Goal: Information Seeking & Learning: Find specific fact

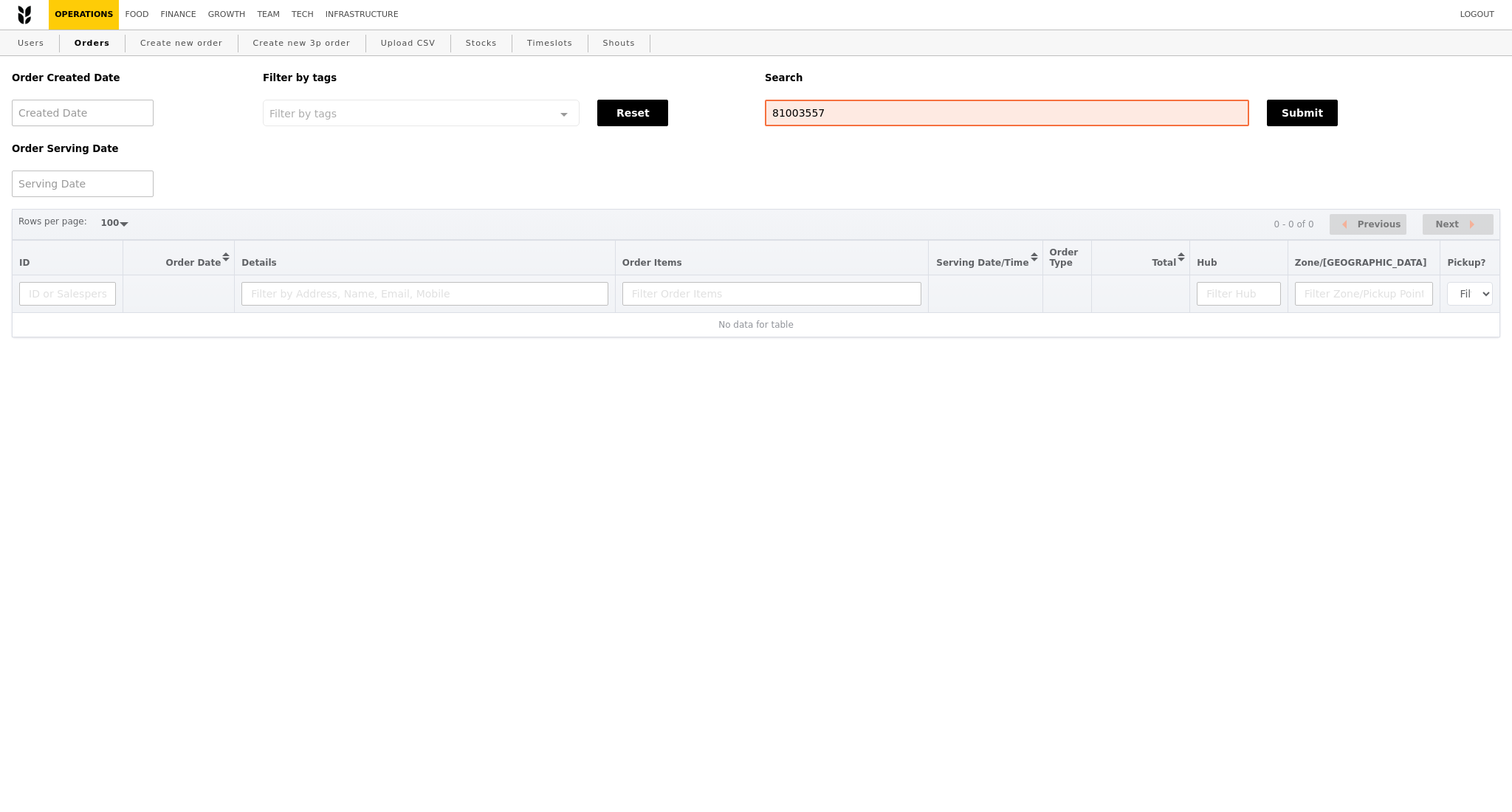
select select "100"
click at [805, 115] on input "81003557" at bounding box center [1007, 112] width 485 height 26
type input "G3284332"
click at [1304, 122] on button "Submit" at bounding box center [1301, 112] width 70 height 26
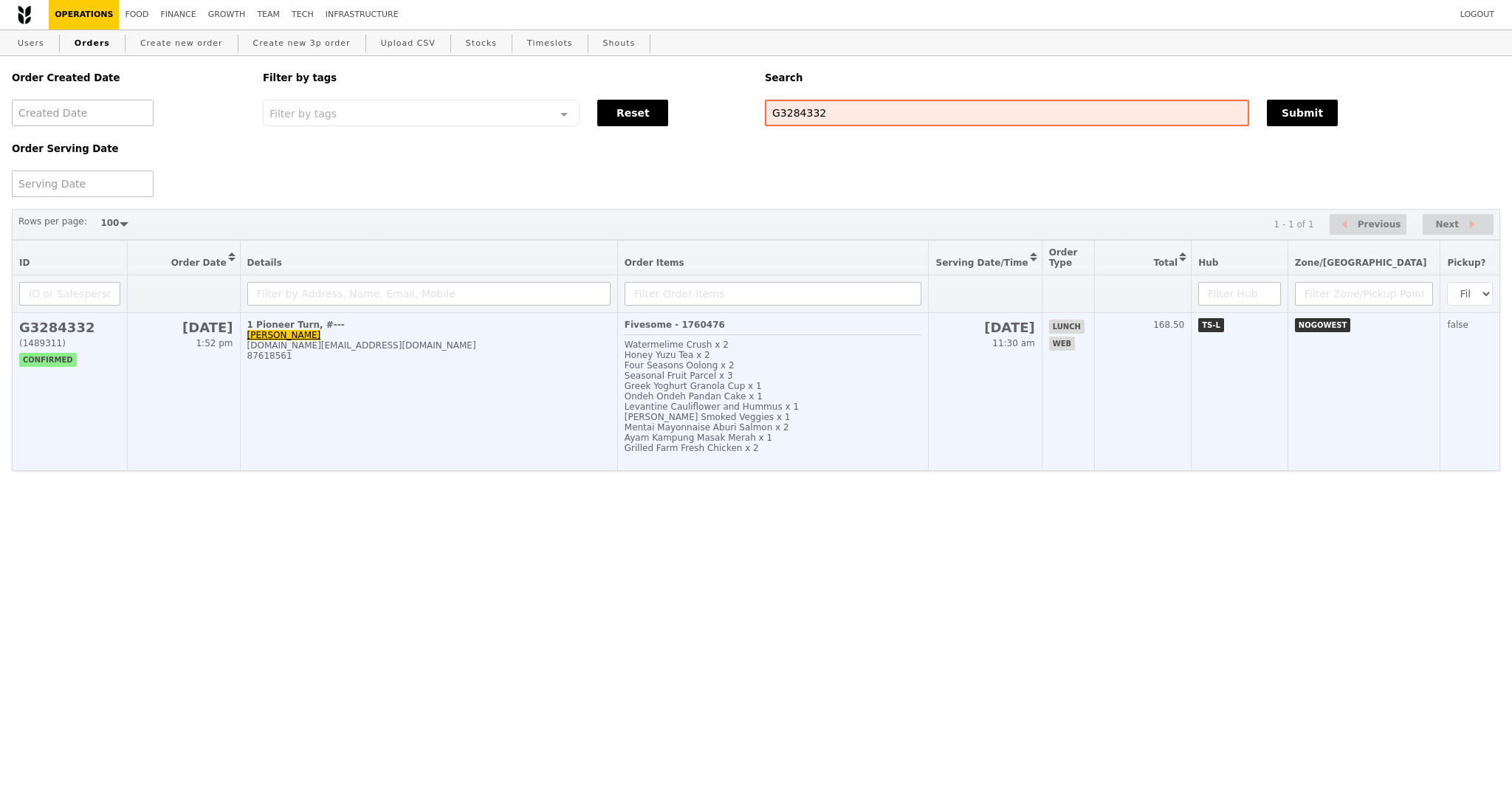
click at [354, 394] on td "1 Pioneer Turn, #--- Cynthia Ong xinning.ong@givaudan.com 87618561" at bounding box center [429, 392] width 377 height 158
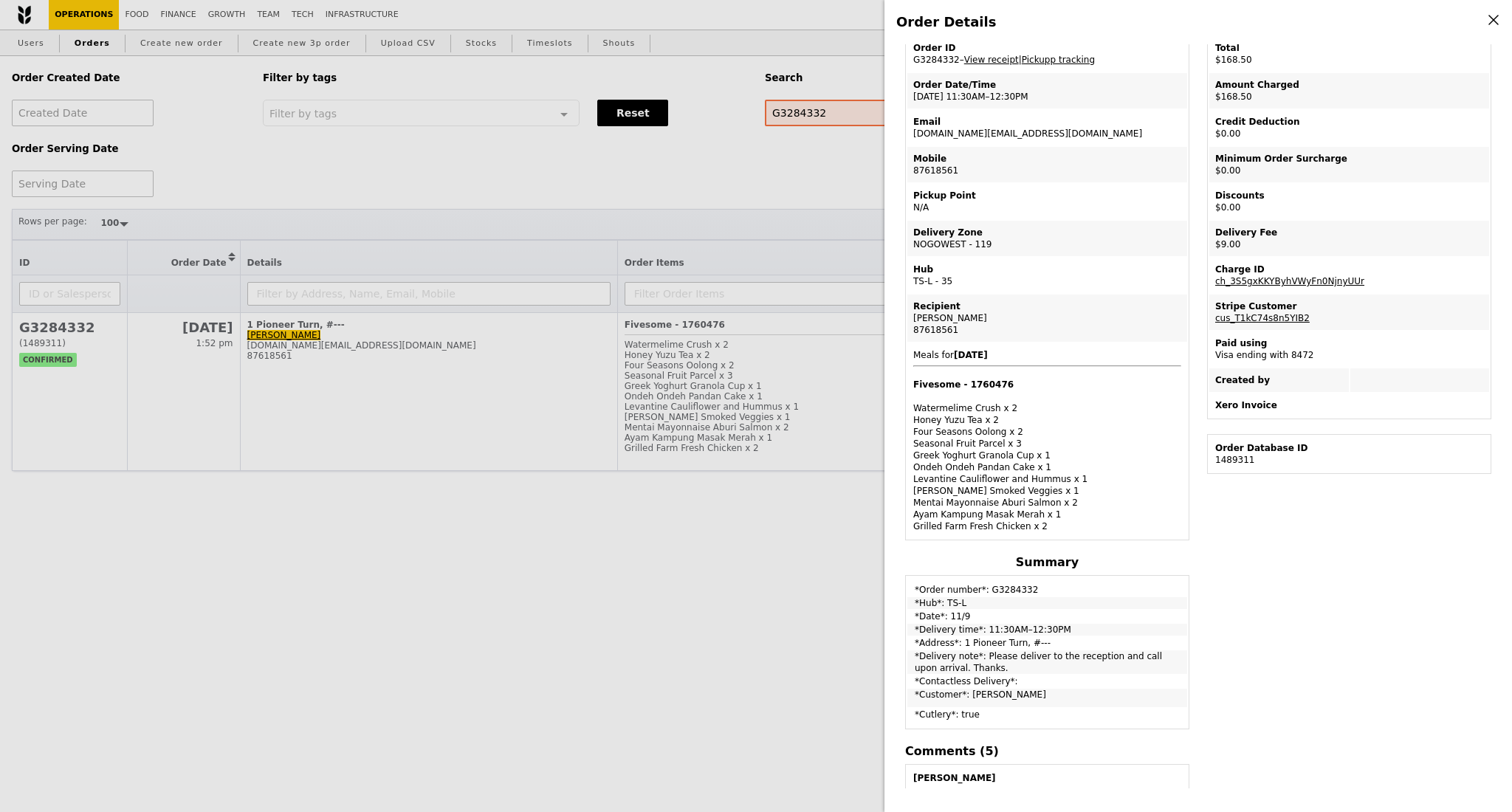
scroll to position [98, 0]
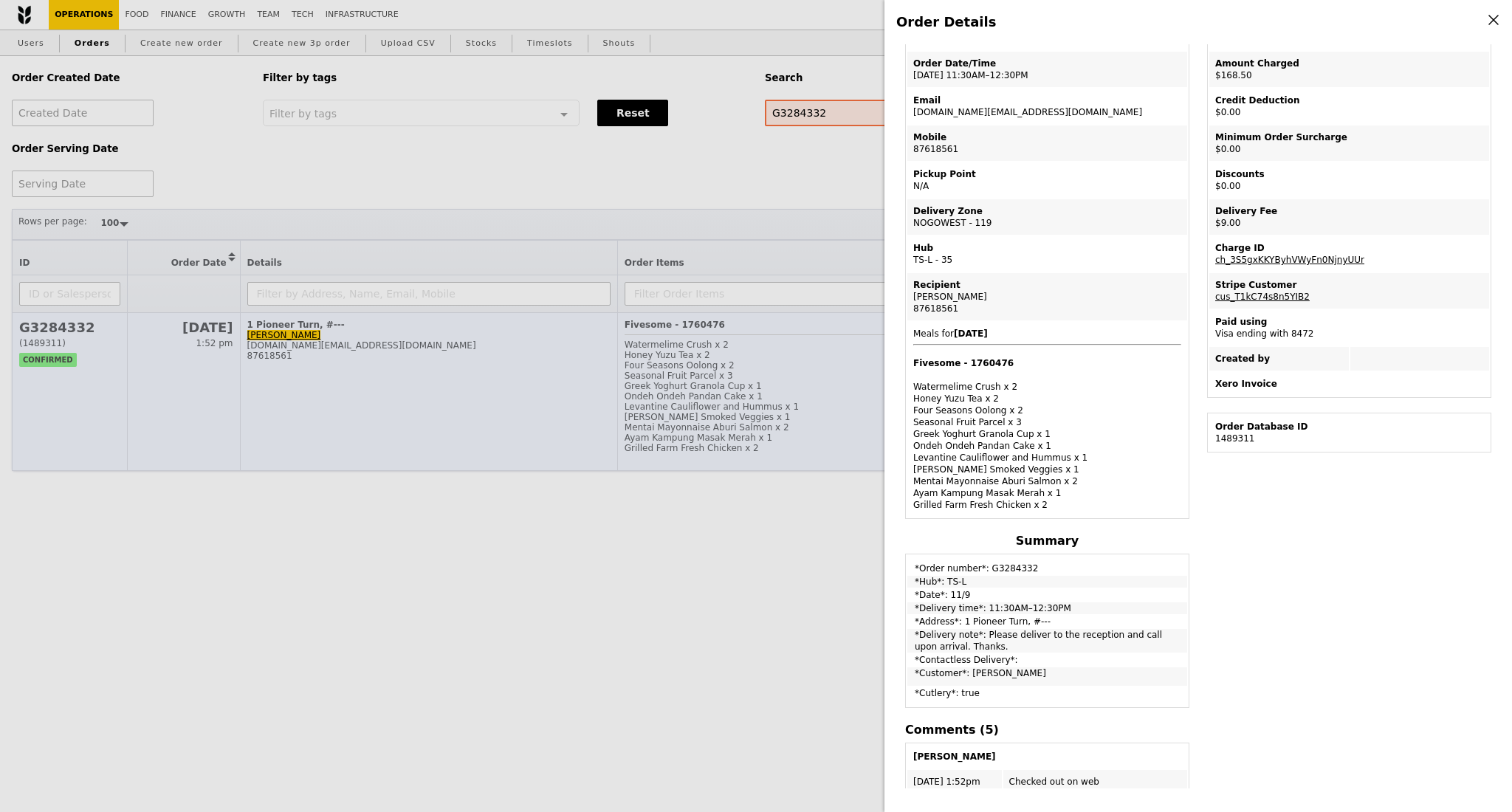
click at [374, 428] on div "Order Details Edit order Changelog Cancel Order ID G3284332 – View receipt | Pi…" at bounding box center [756, 406] width 1512 height 812
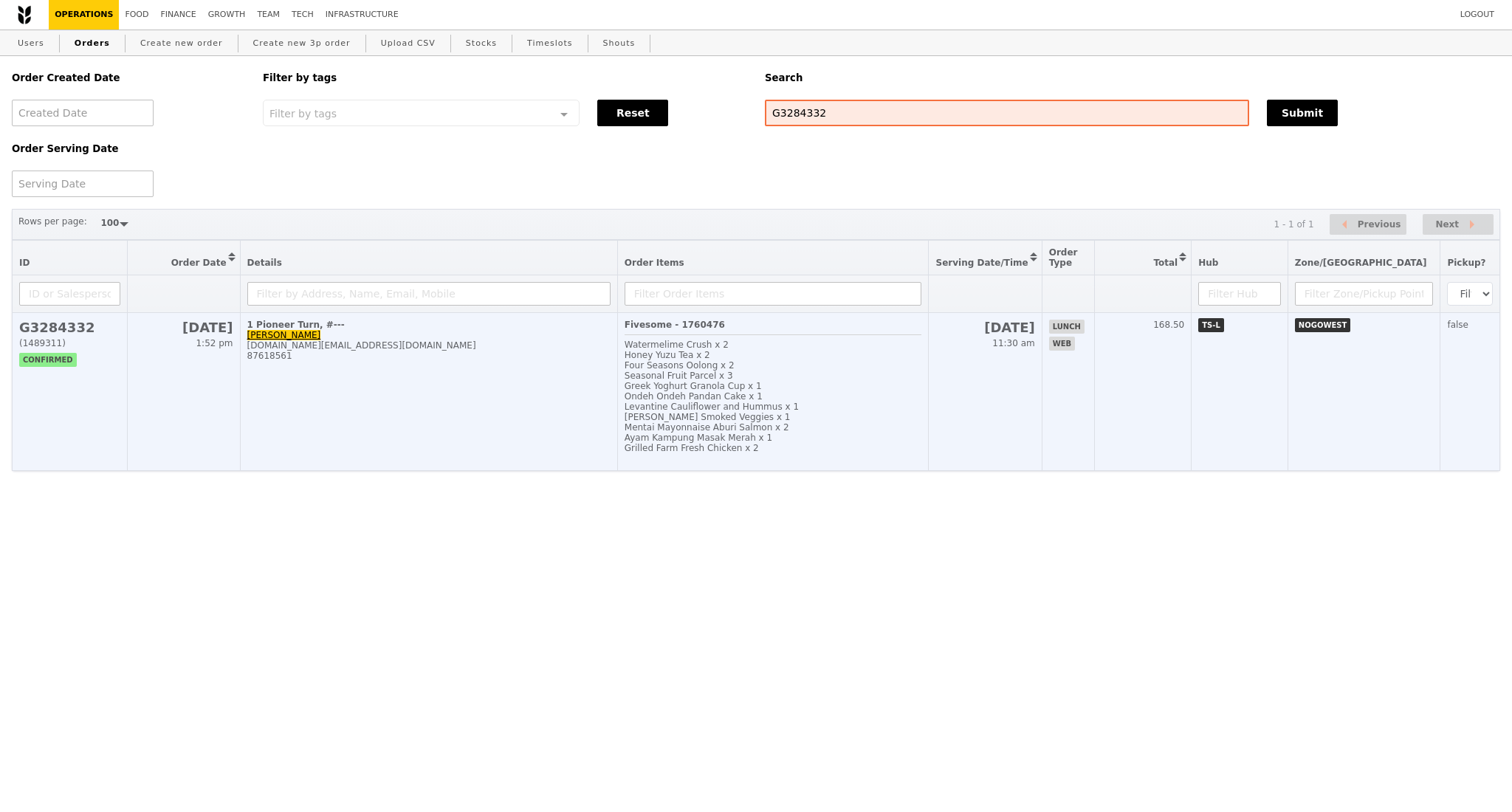
scroll to position [160, 0]
click at [369, 429] on td "1 Pioneer Turn, #--- Cynthia Ong xinning.ong@givaudan.com 87618561" at bounding box center [429, 392] width 377 height 158
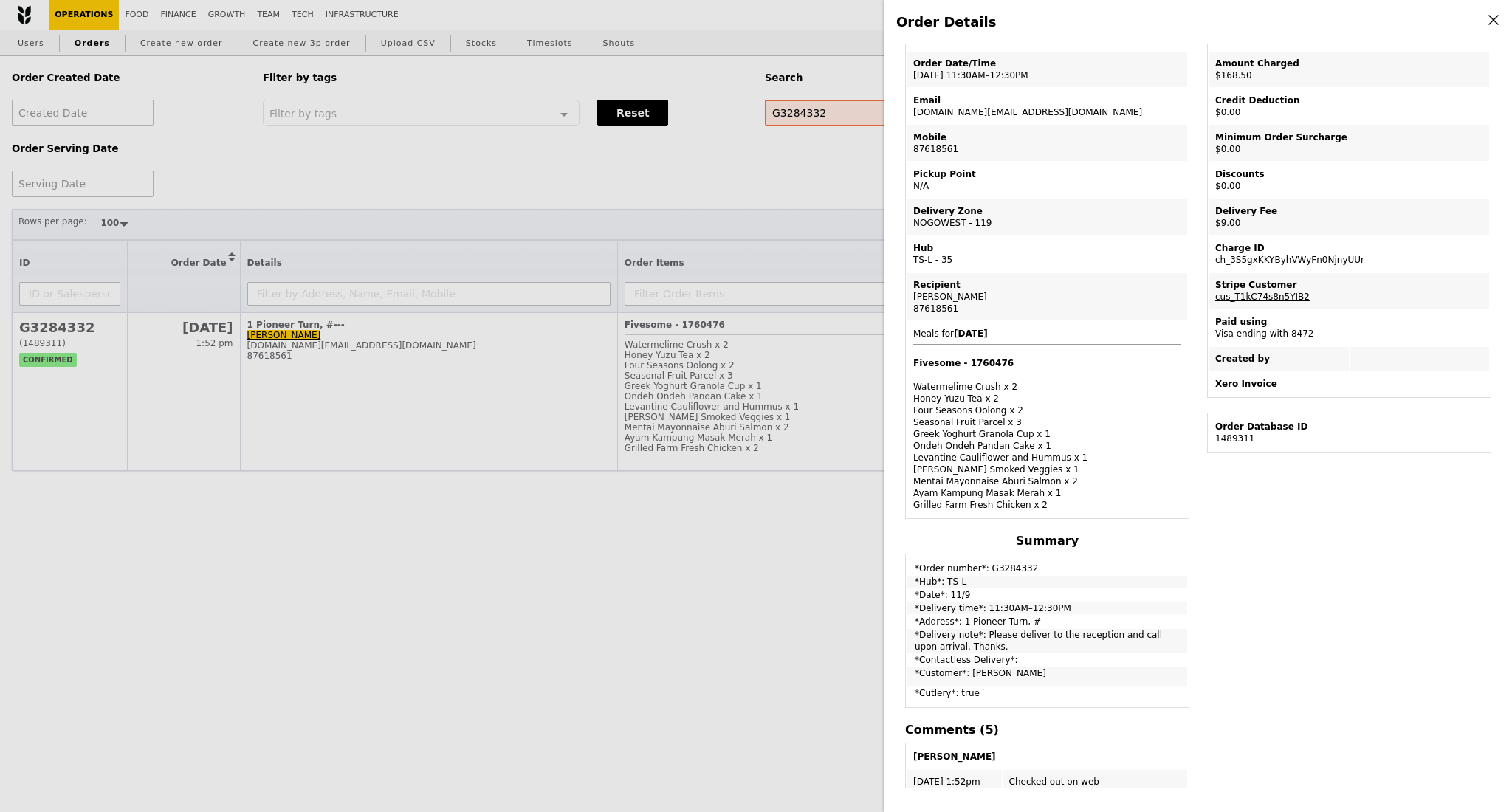
click at [324, 484] on div "Order Details Edit order Changelog Cancel Order ID G3284332 – View receipt | Pi…" at bounding box center [756, 406] width 1512 height 812
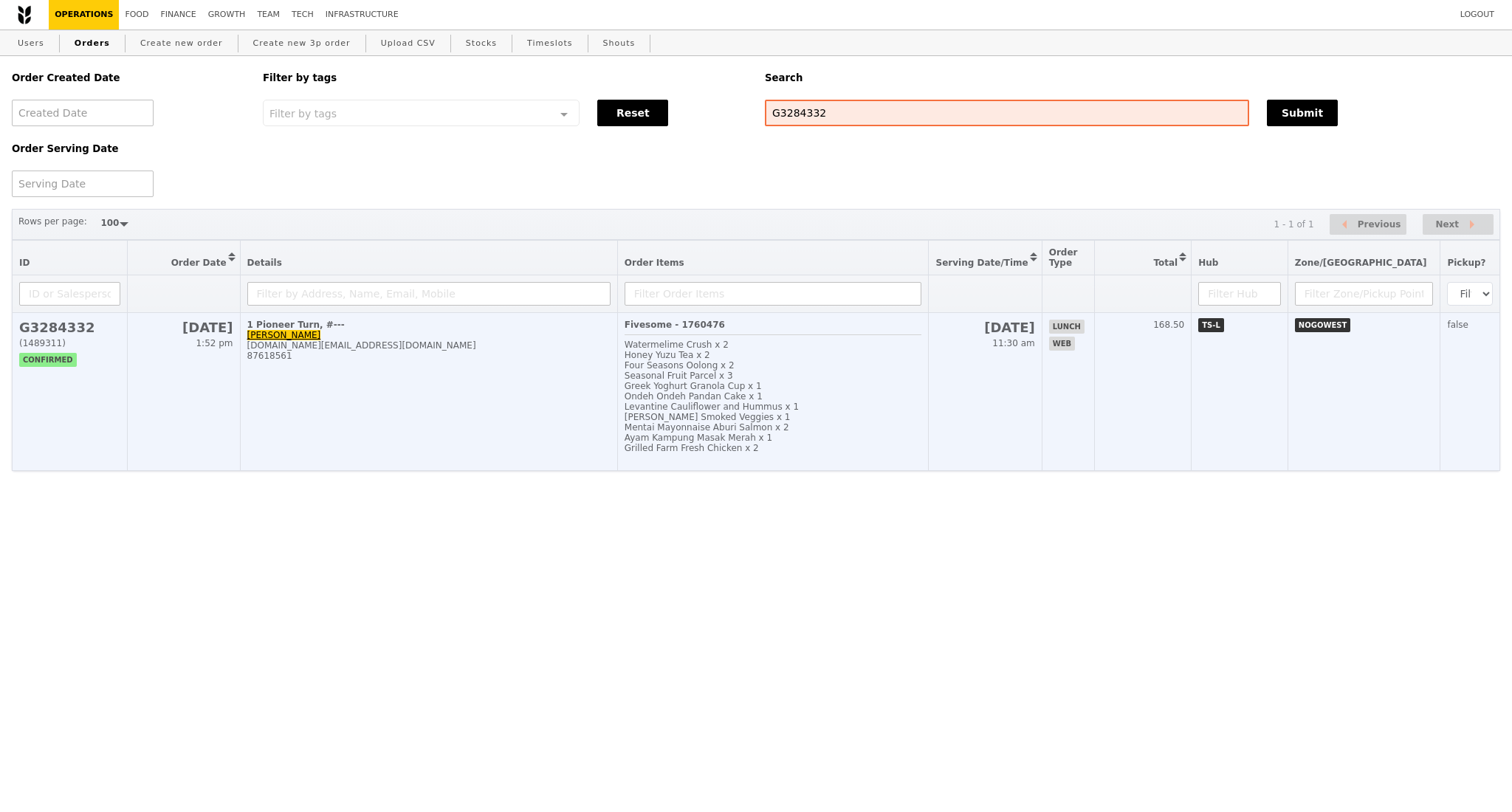
click at [381, 443] on td "1 Pioneer Turn, #--- Cynthia Ong xinning.ong@givaudan.com 87618561" at bounding box center [429, 392] width 377 height 158
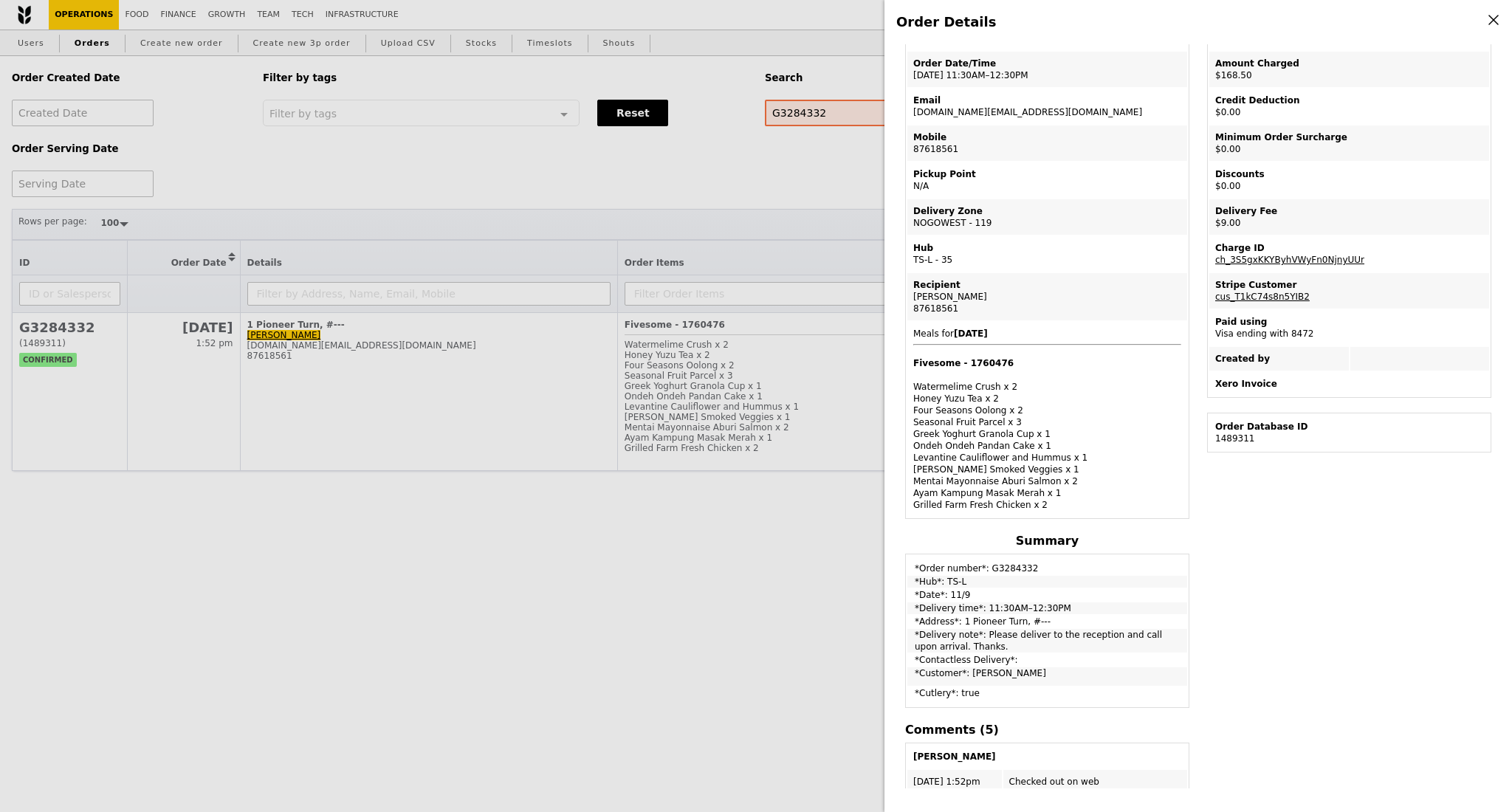
click at [940, 153] on td "Mobile 87618561" at bounding box center [1048, 143] width 280 height 36
copy td "87618561"
click at [380, 463] on div "Order Details Edit order Changelog Cancel Order ID G3284332 – View receipt | Pi…" at bounding box center [756, 406] width 1512 height 812
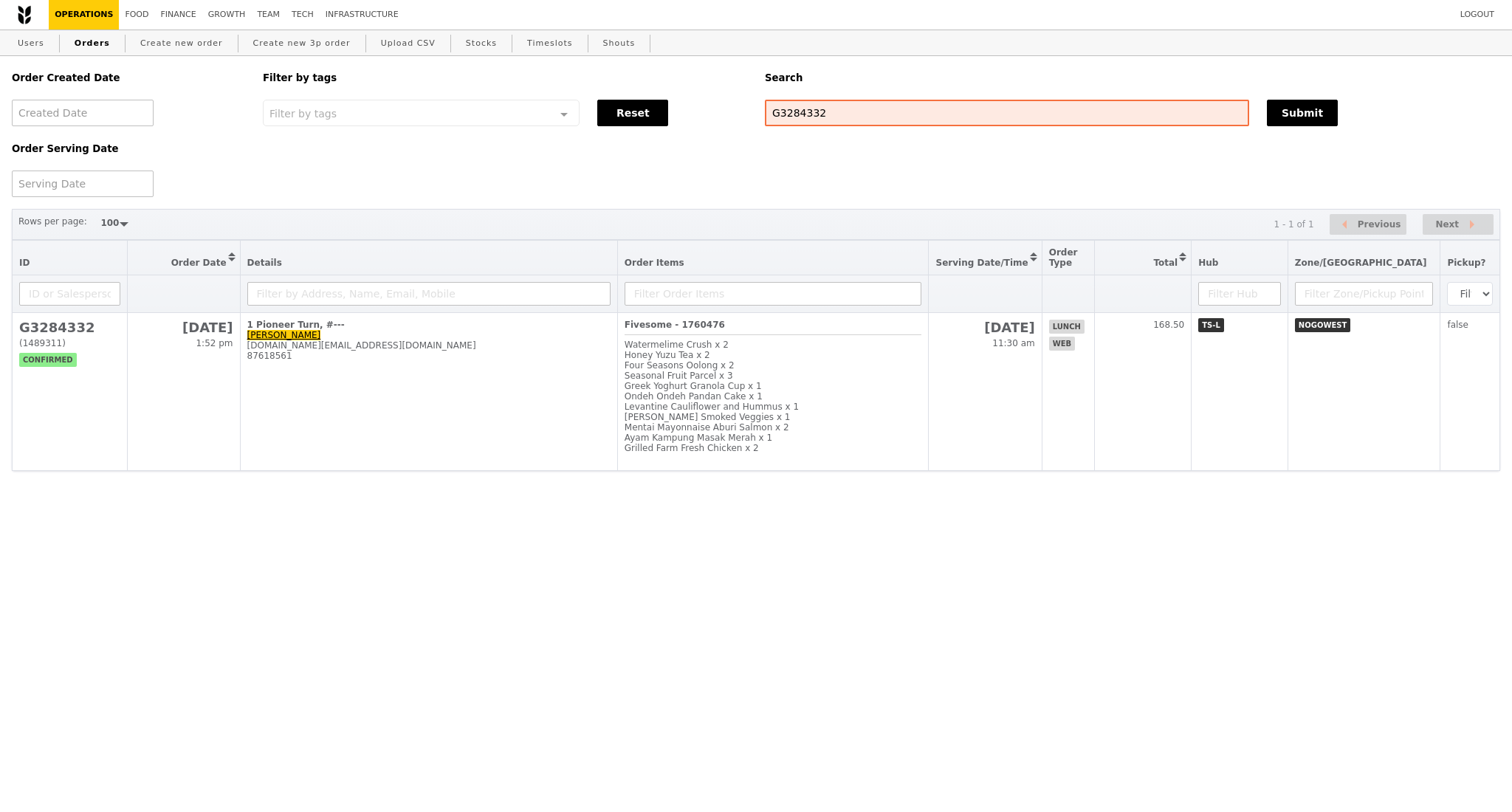
scroll to position [160, 0]
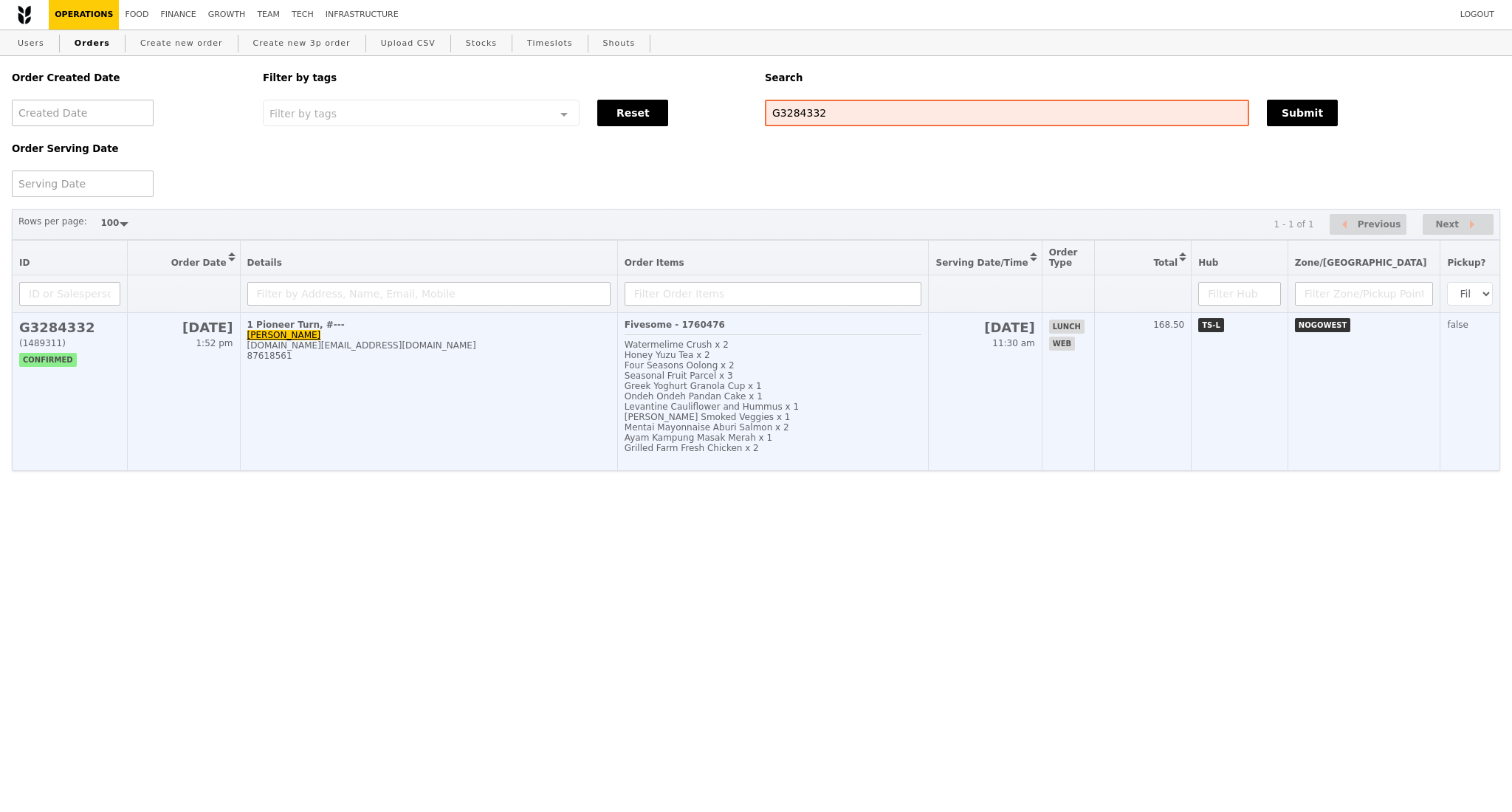
click at [312, 423] on td "1 Pioneer Turn, #--- Cynthia Ong xinning.ong@givaudan.com 87618561" at bounding box center [429, 392] width 377 height 158
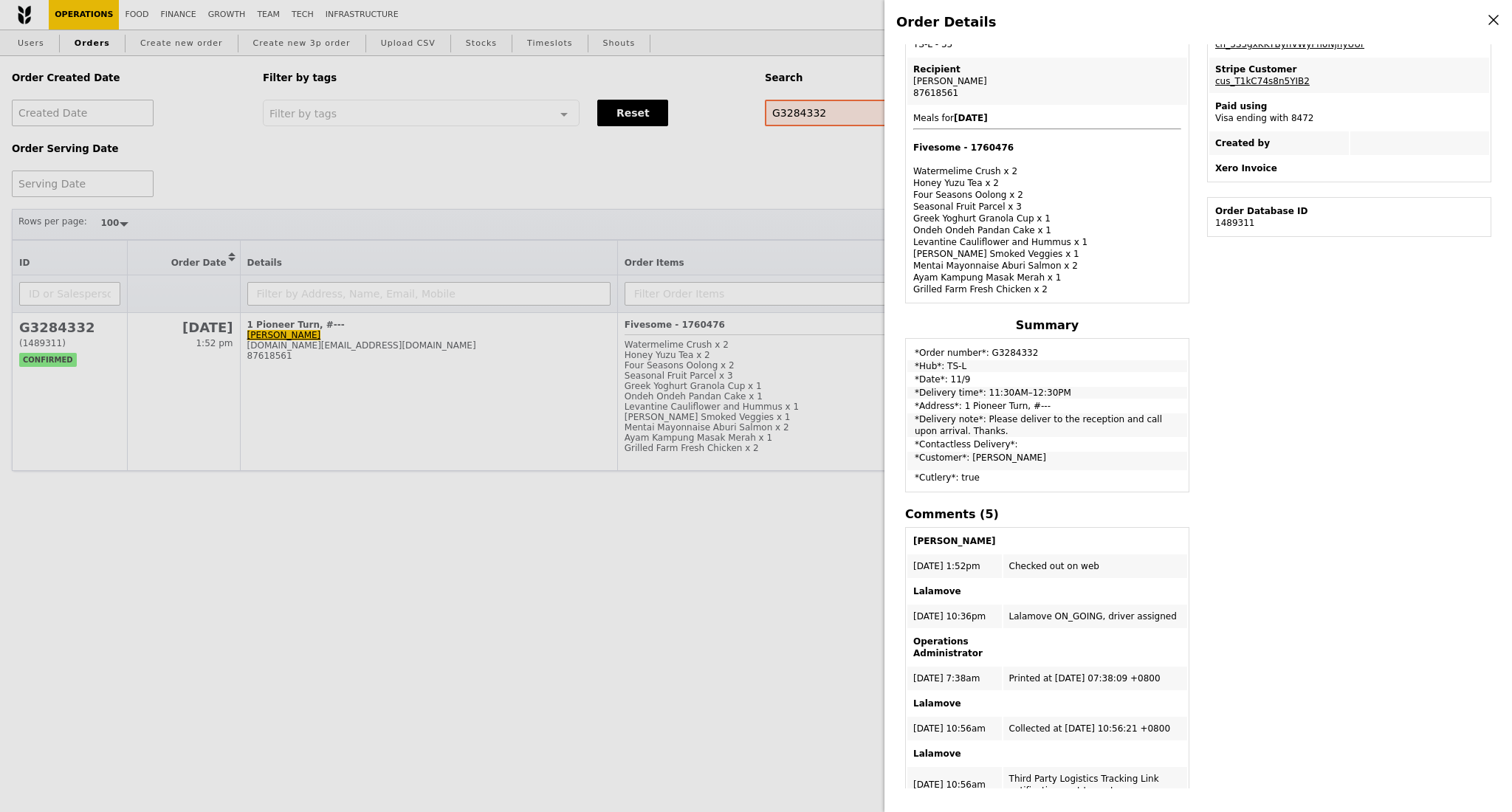
scroll to position [451, 0]
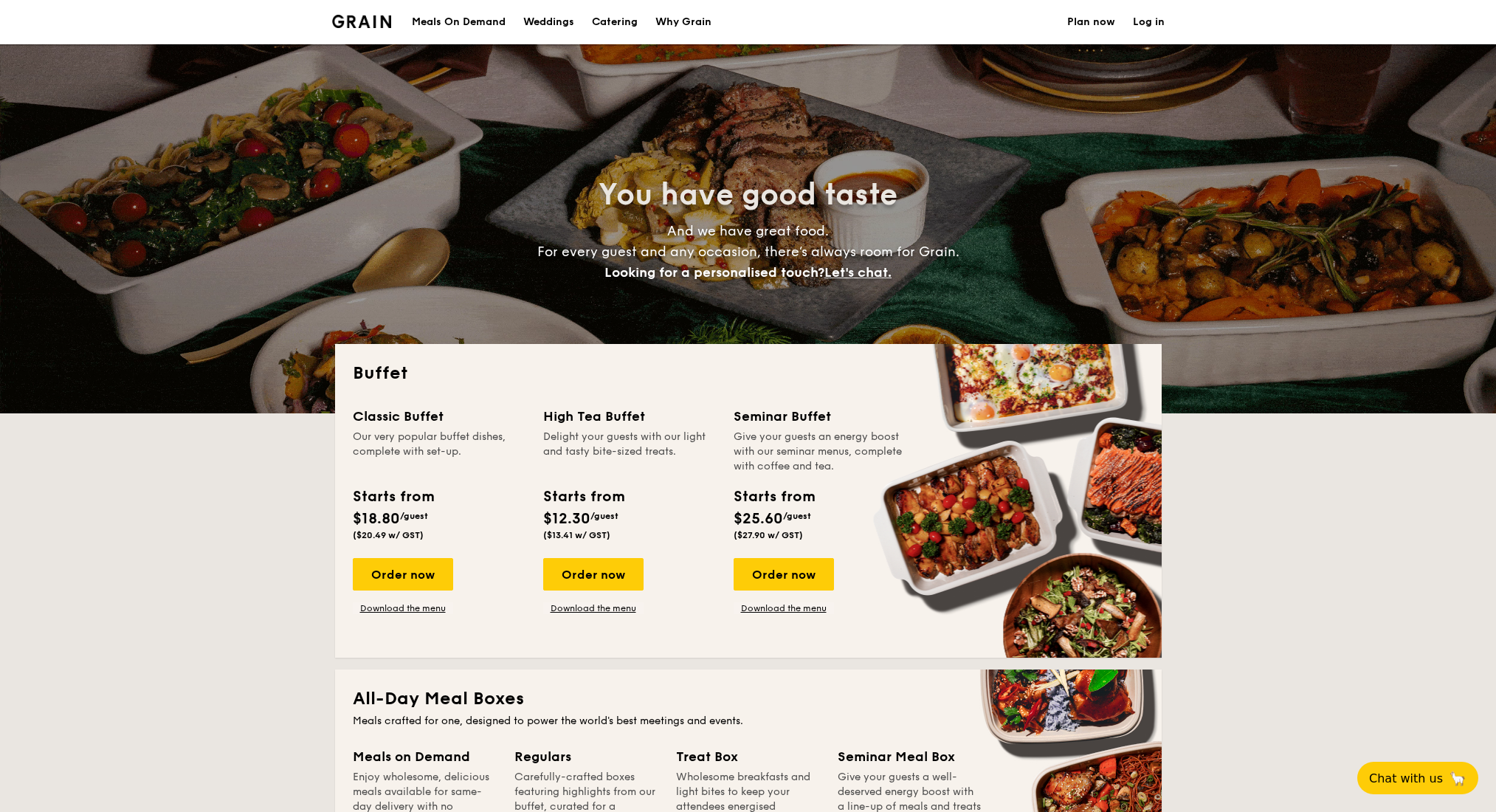
select select
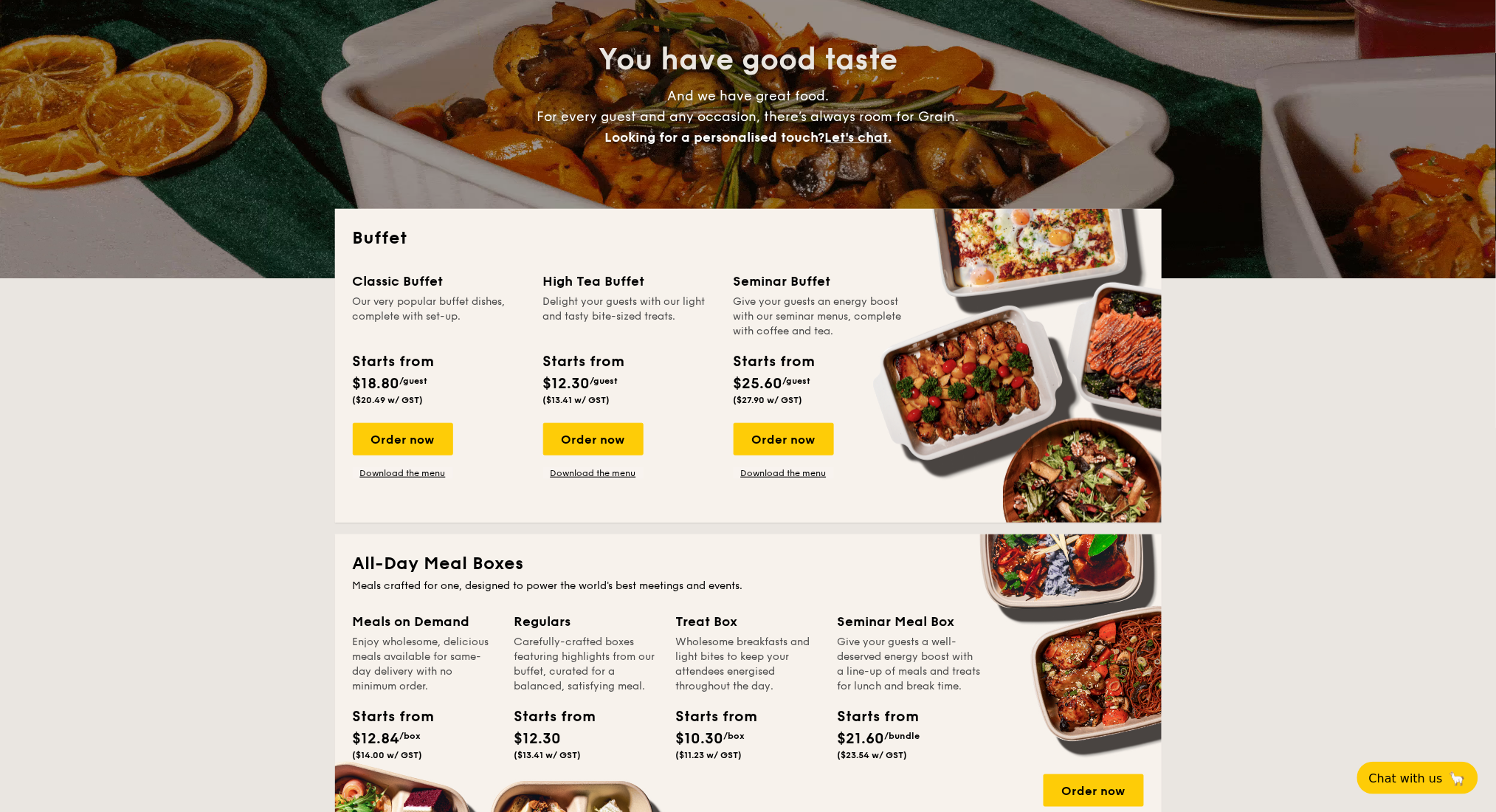
scroll to position [196, 0]
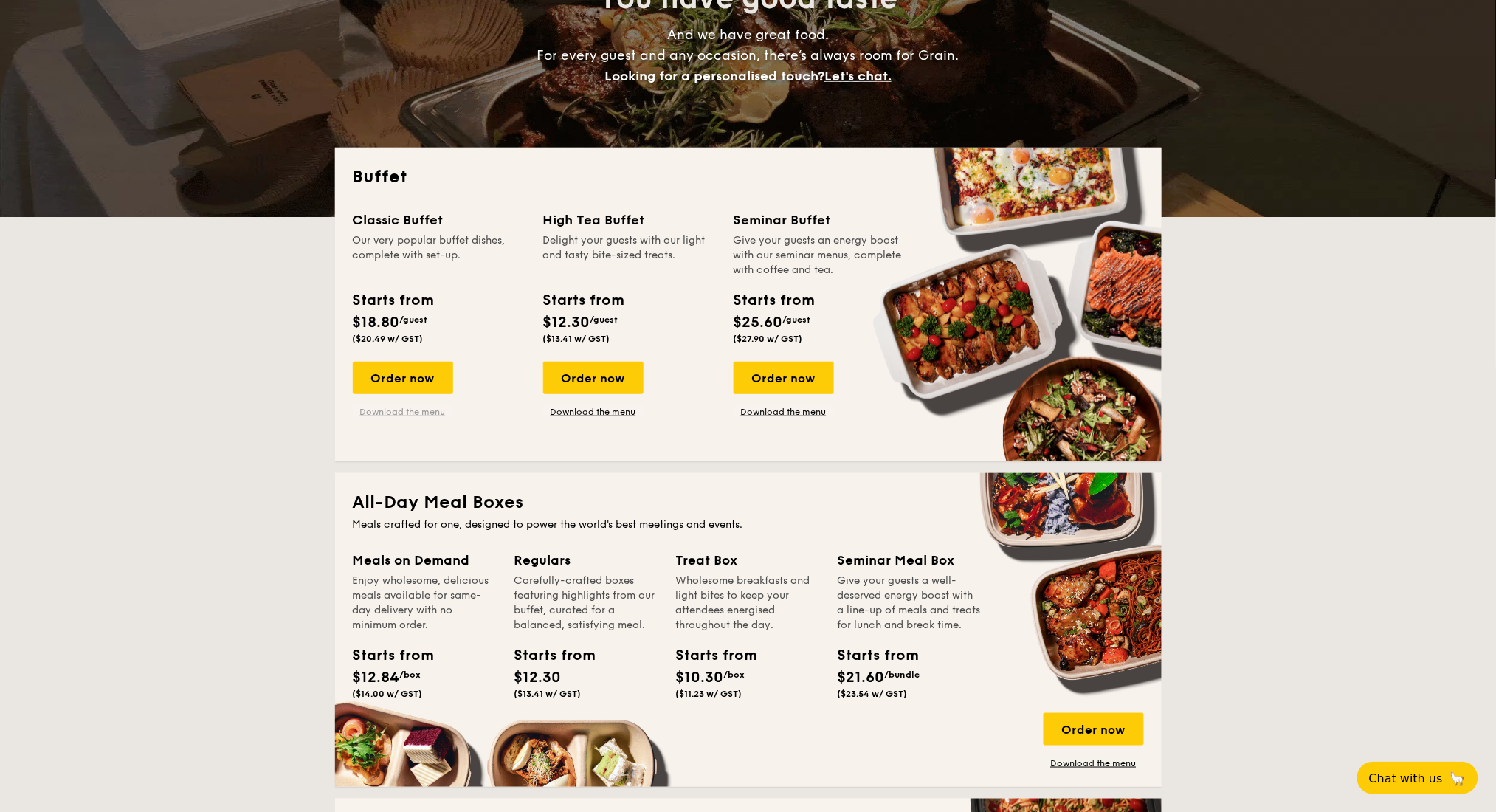
click at [426, 411] on link "Download the menu" at bounding box center [403, 412] width 100 height 12
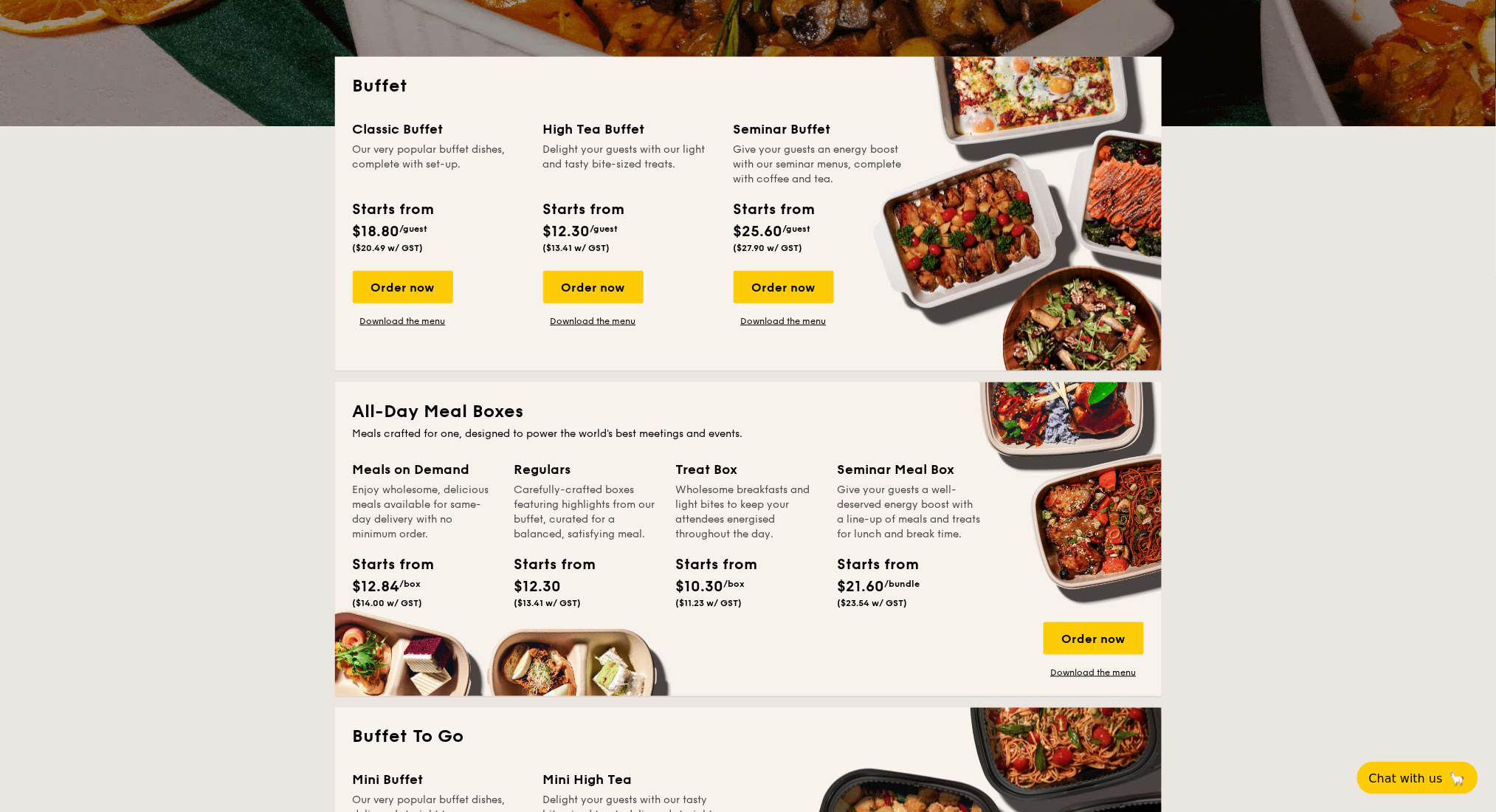
scroll to position [295, 0]
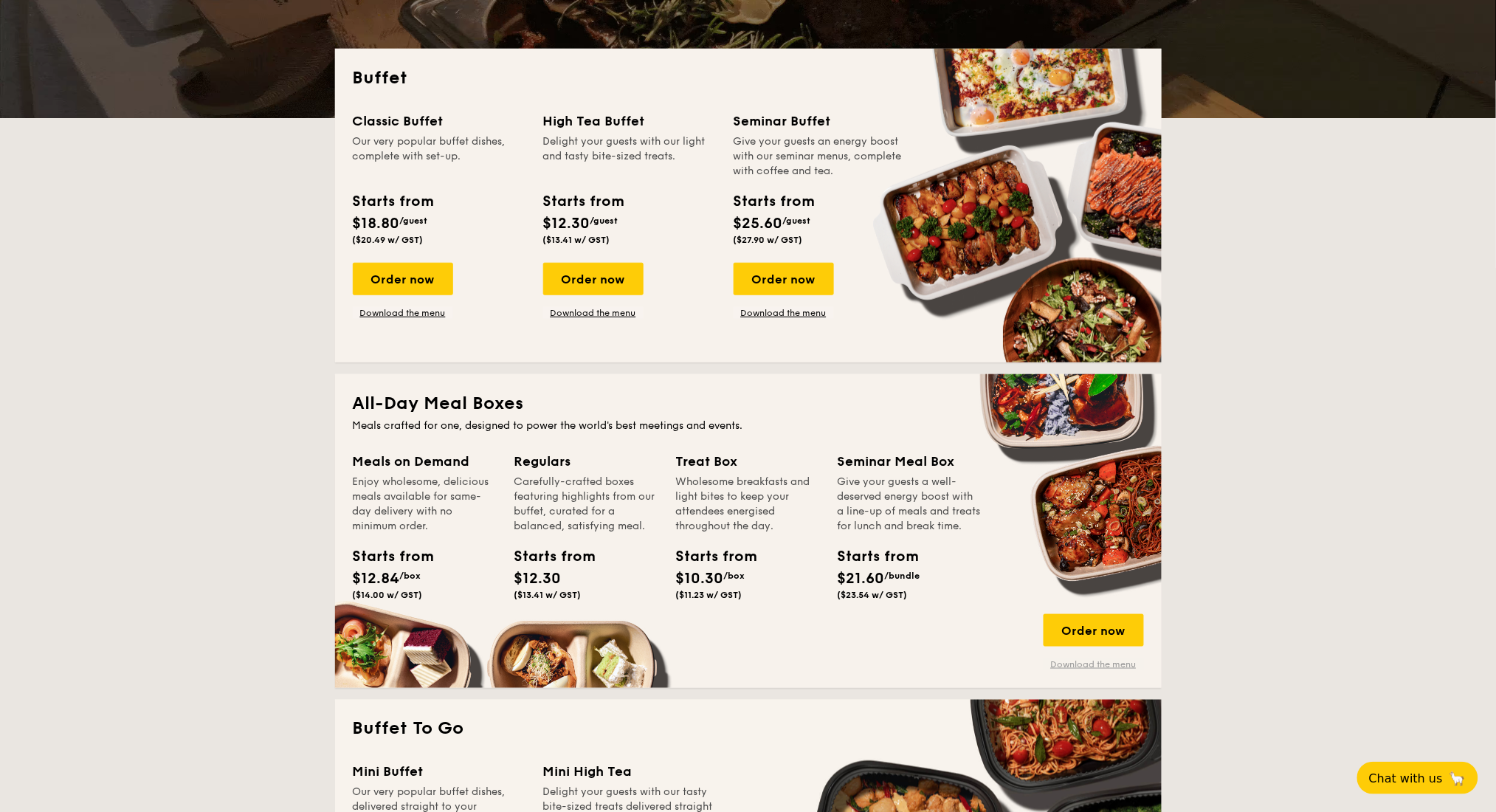
click at [1067, 664] on link "Download the menu" at bounding box center [1094, 664] width 100 height 12
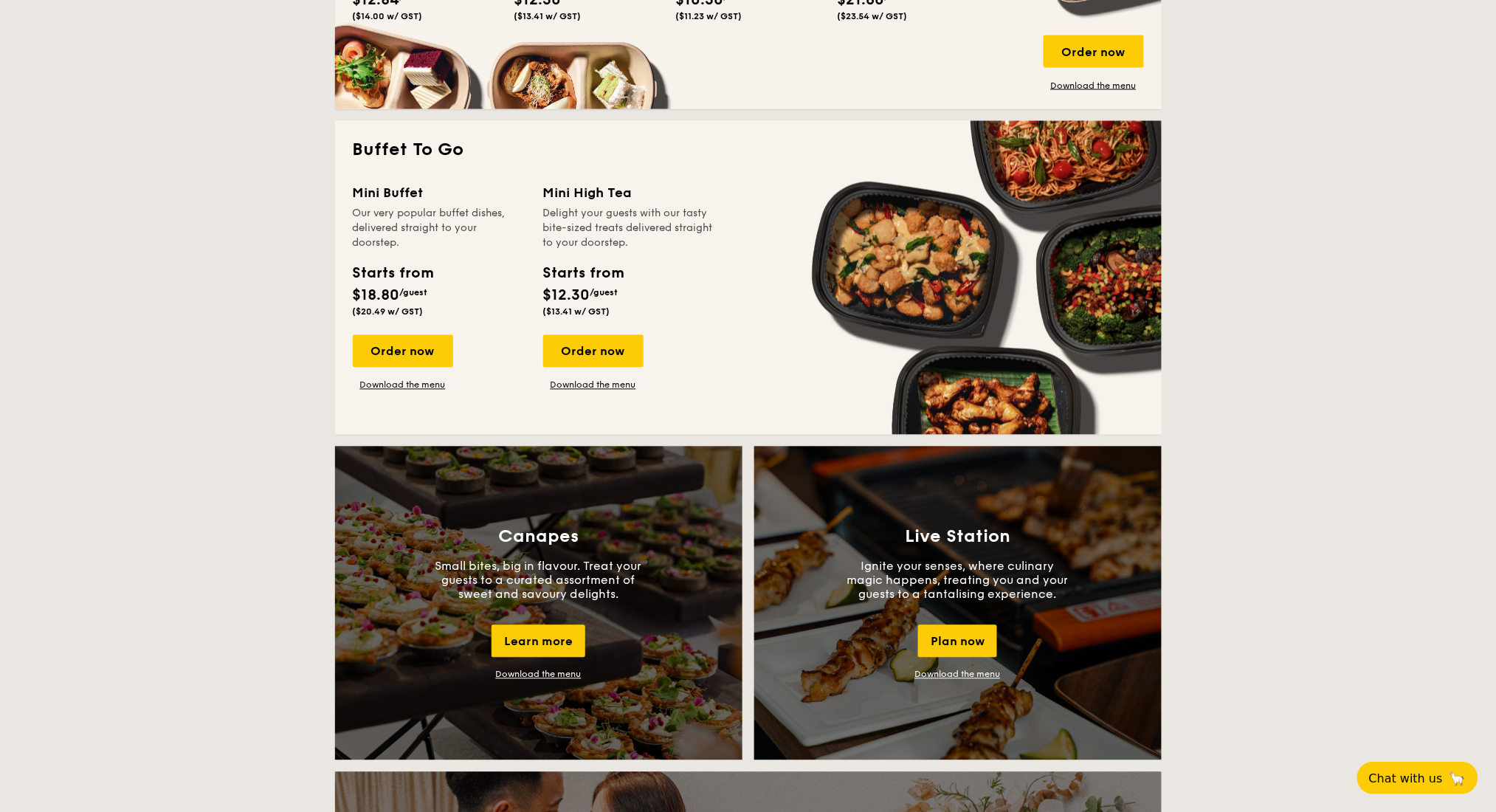
scroll to position [886, 0]
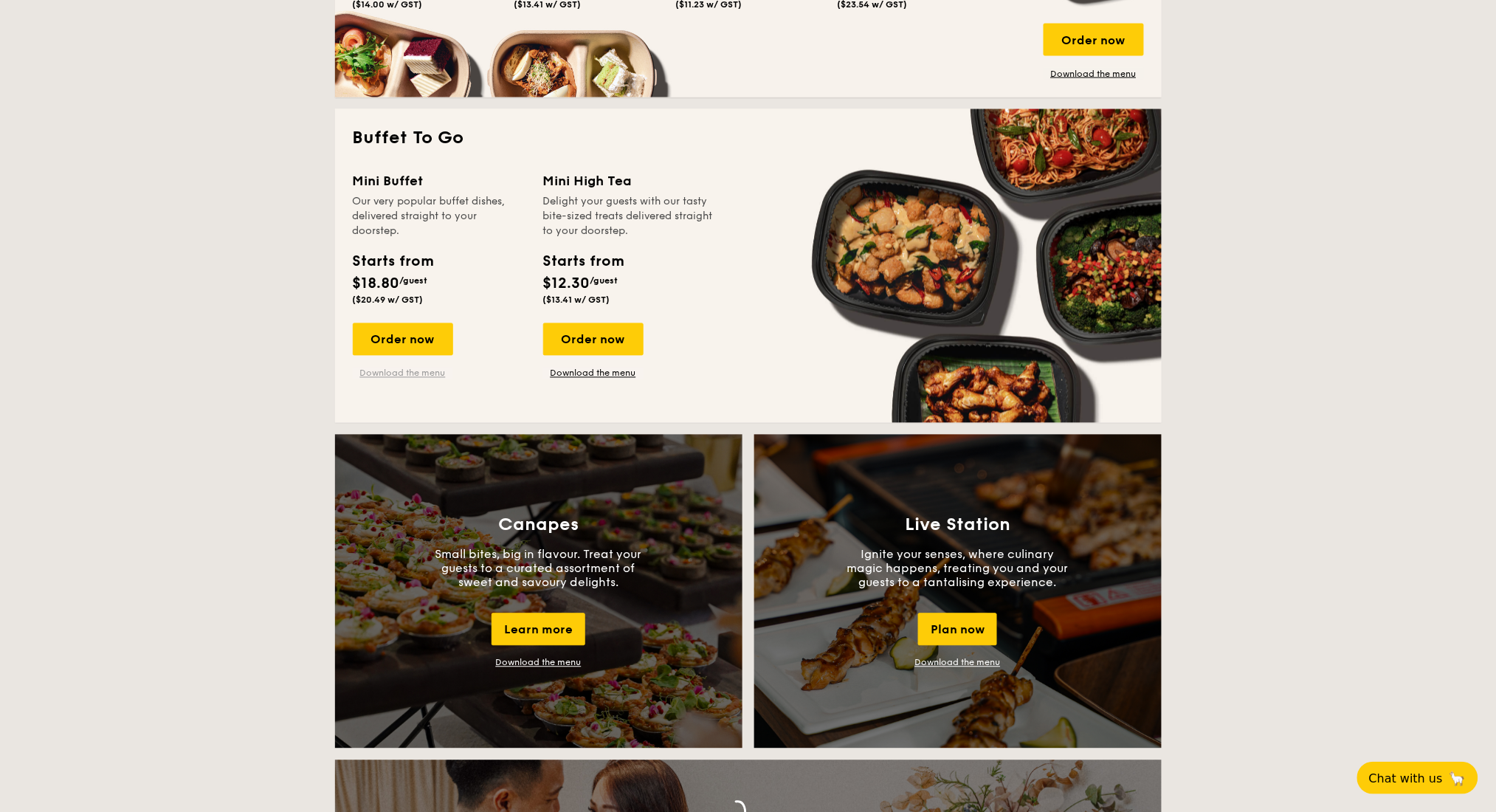
click at [420, 376] on link "Download the menu" at bounding box center [403, 373] width 100 height 12
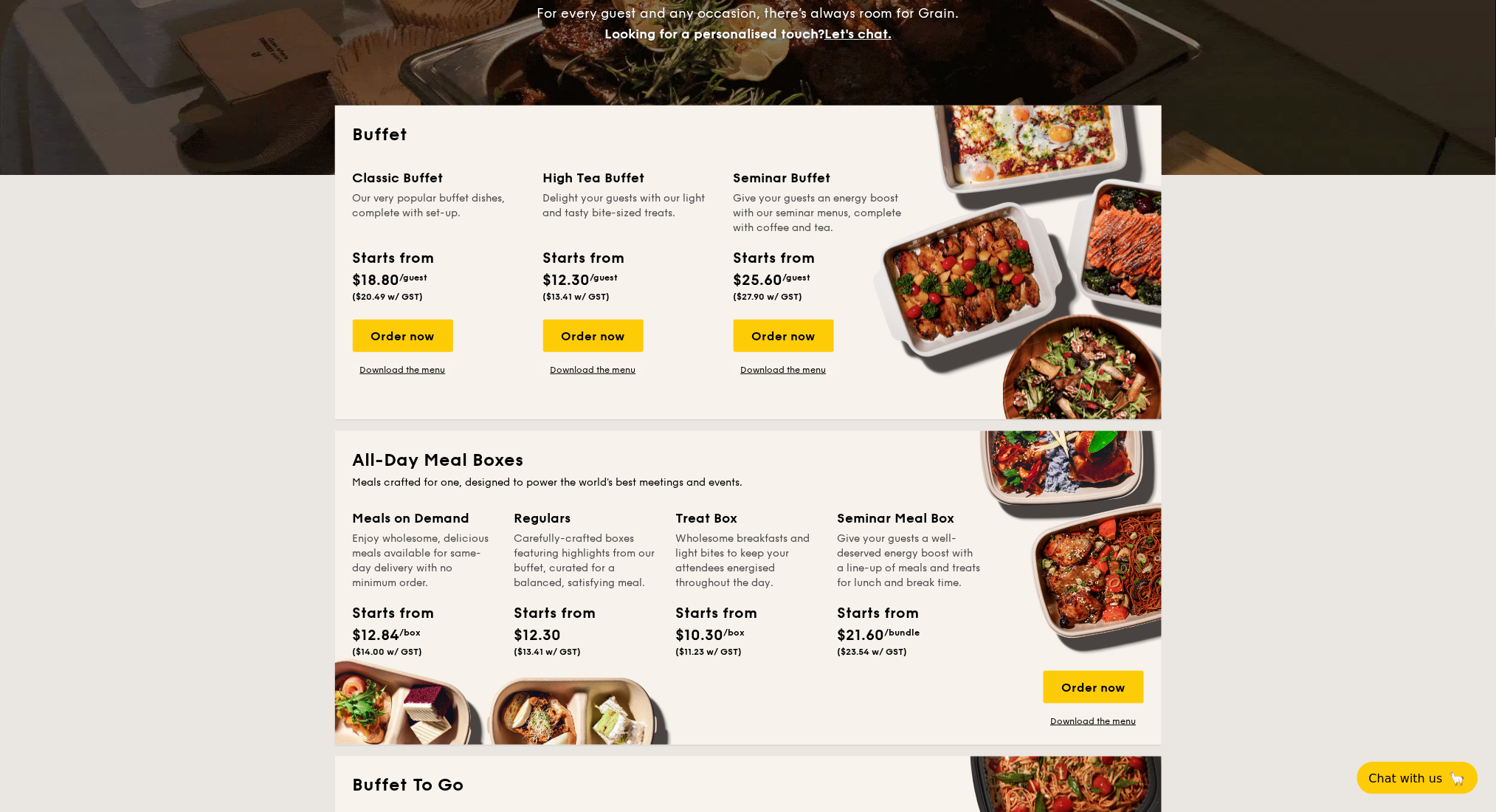
scroll to position [0, 0]
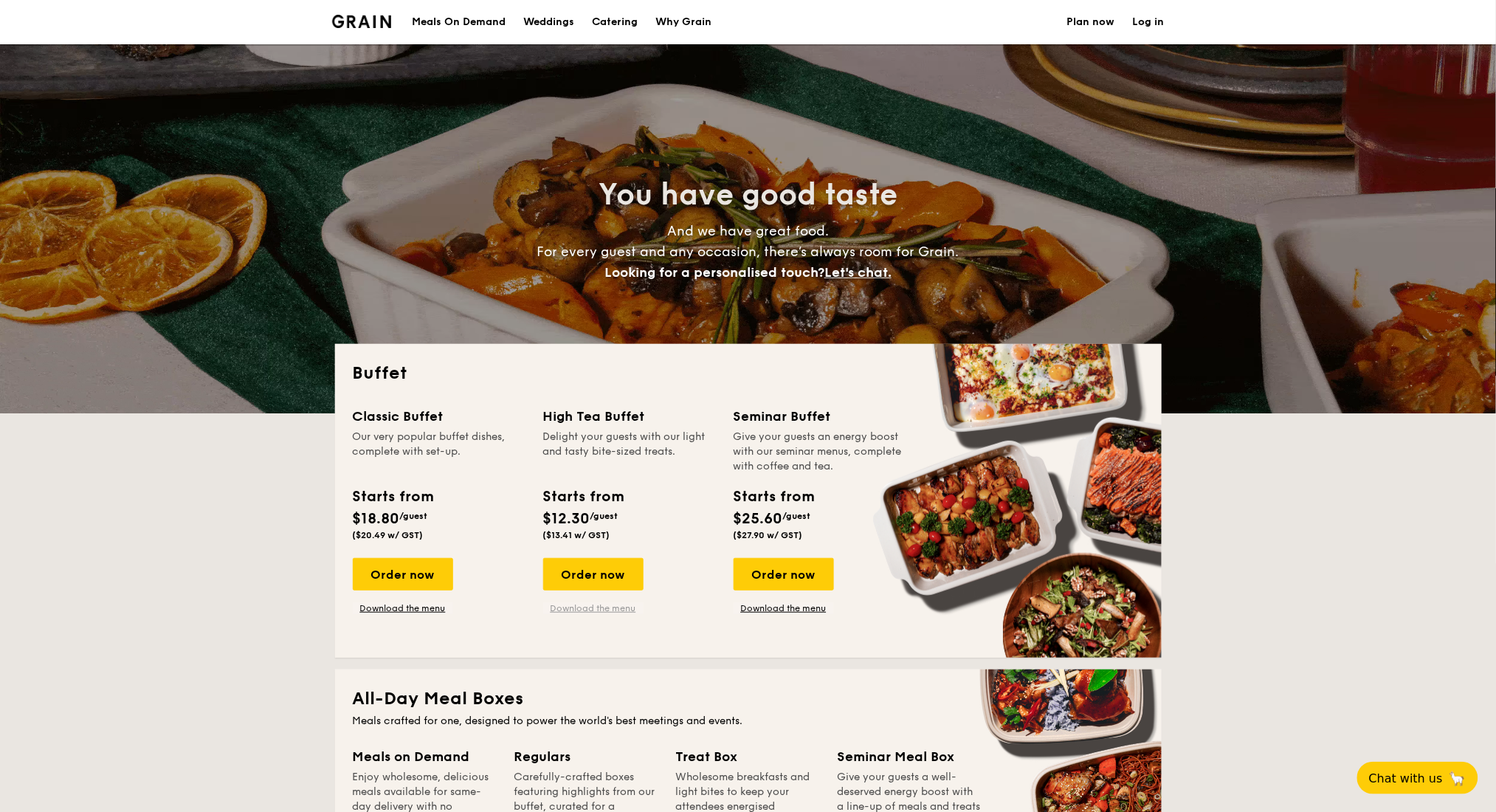
click at [597, 608] on link "Download the menu" at bounding box center [593, 608] width 100 height 12
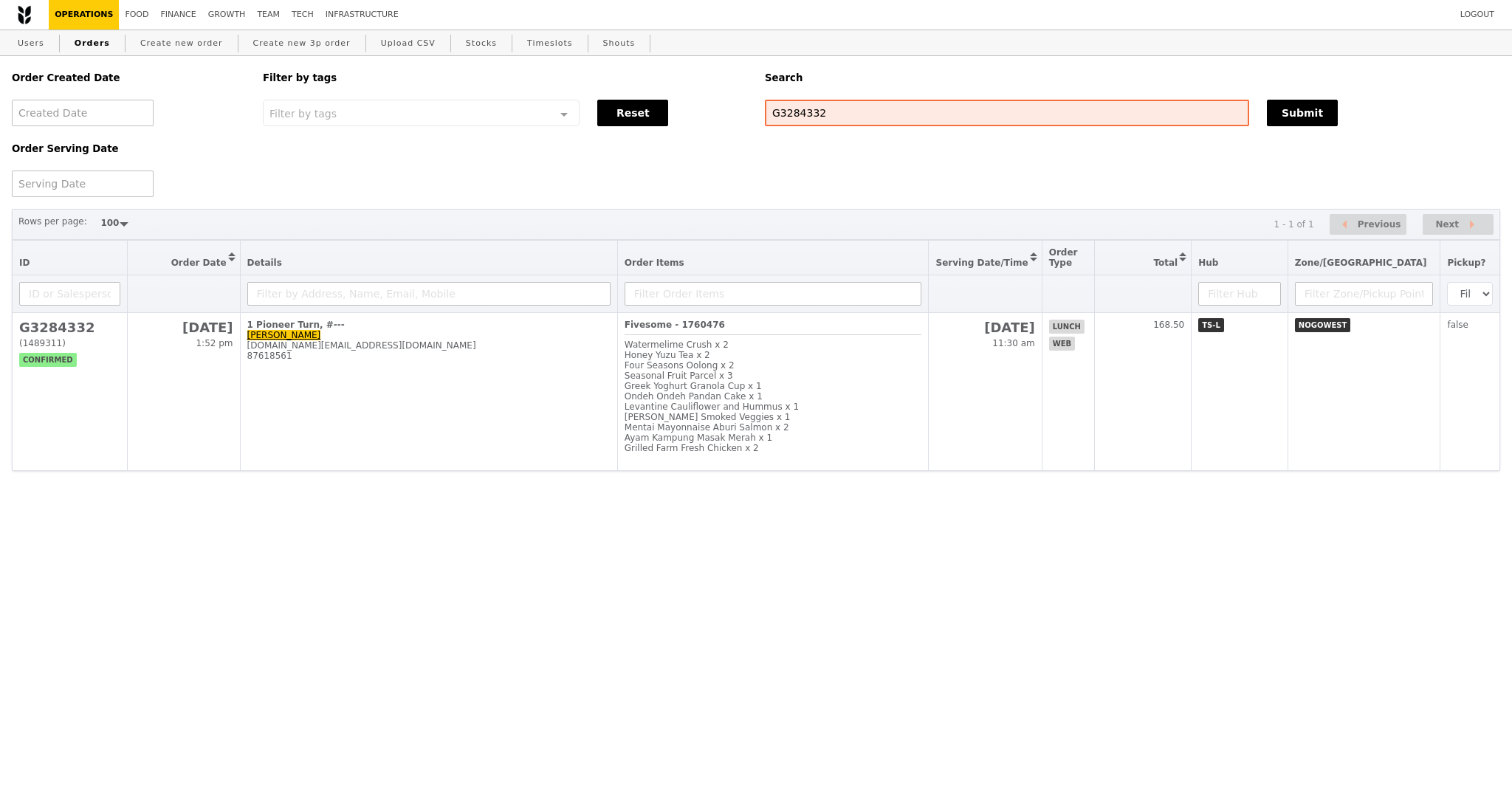
select select "100"
drag, startPoint x: 863, startPoint y: 124, endPoint x: 724, endPoint y: 124, distance: 139.0
click at [724, 124] on div "Order Created Date Order Serving Date Filter by tags Filter by tags Meal_Plan W…" at bounding box center [756, 126] width 1506 height 141
paste input "felicia.seah@ri.edu.sg"
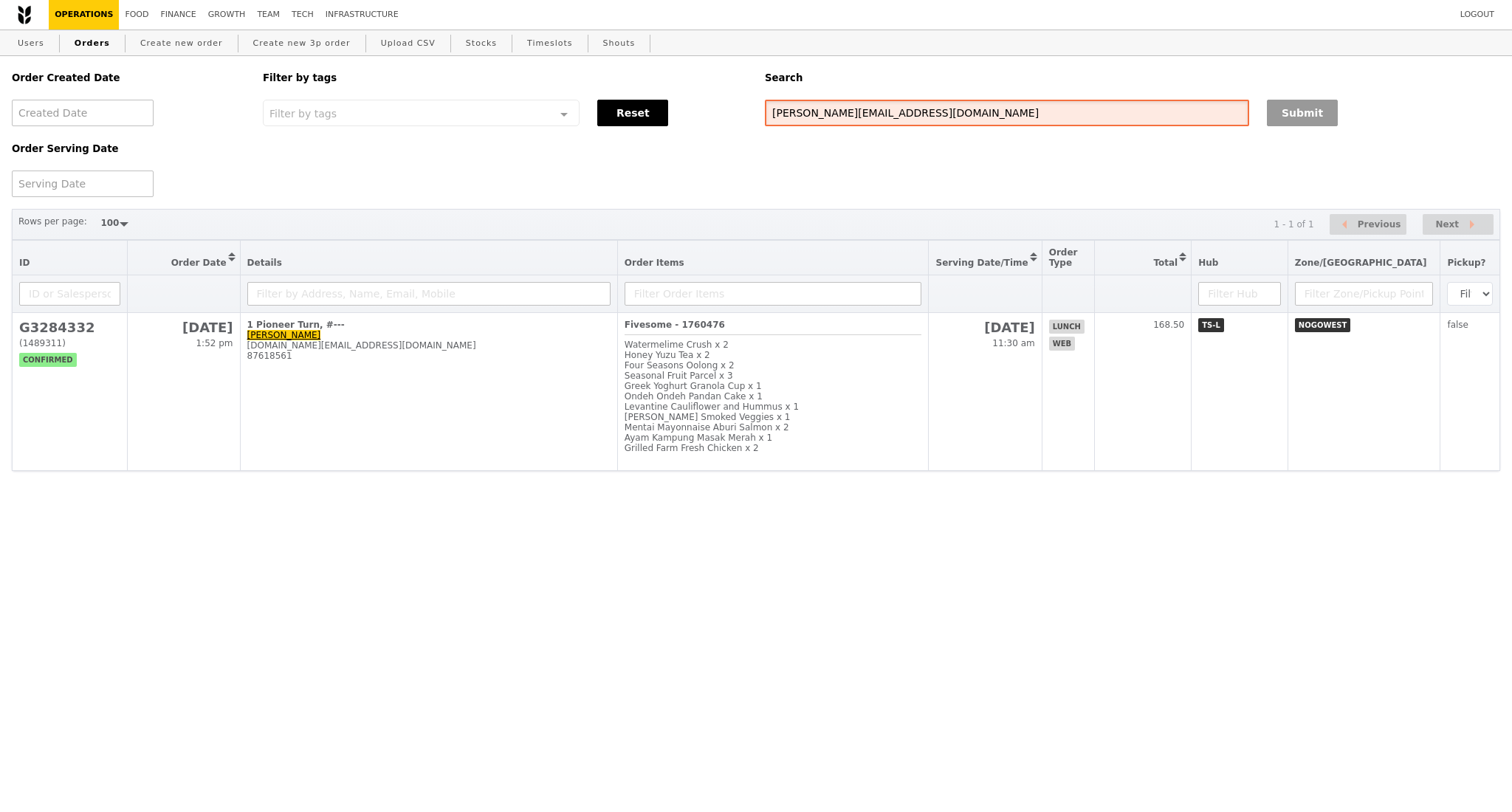
type input "felicia.seah@ri.edu.sg"
click at [1283, 111] on button "Submit" at bounding box center [1301, 112] width 70 height 26
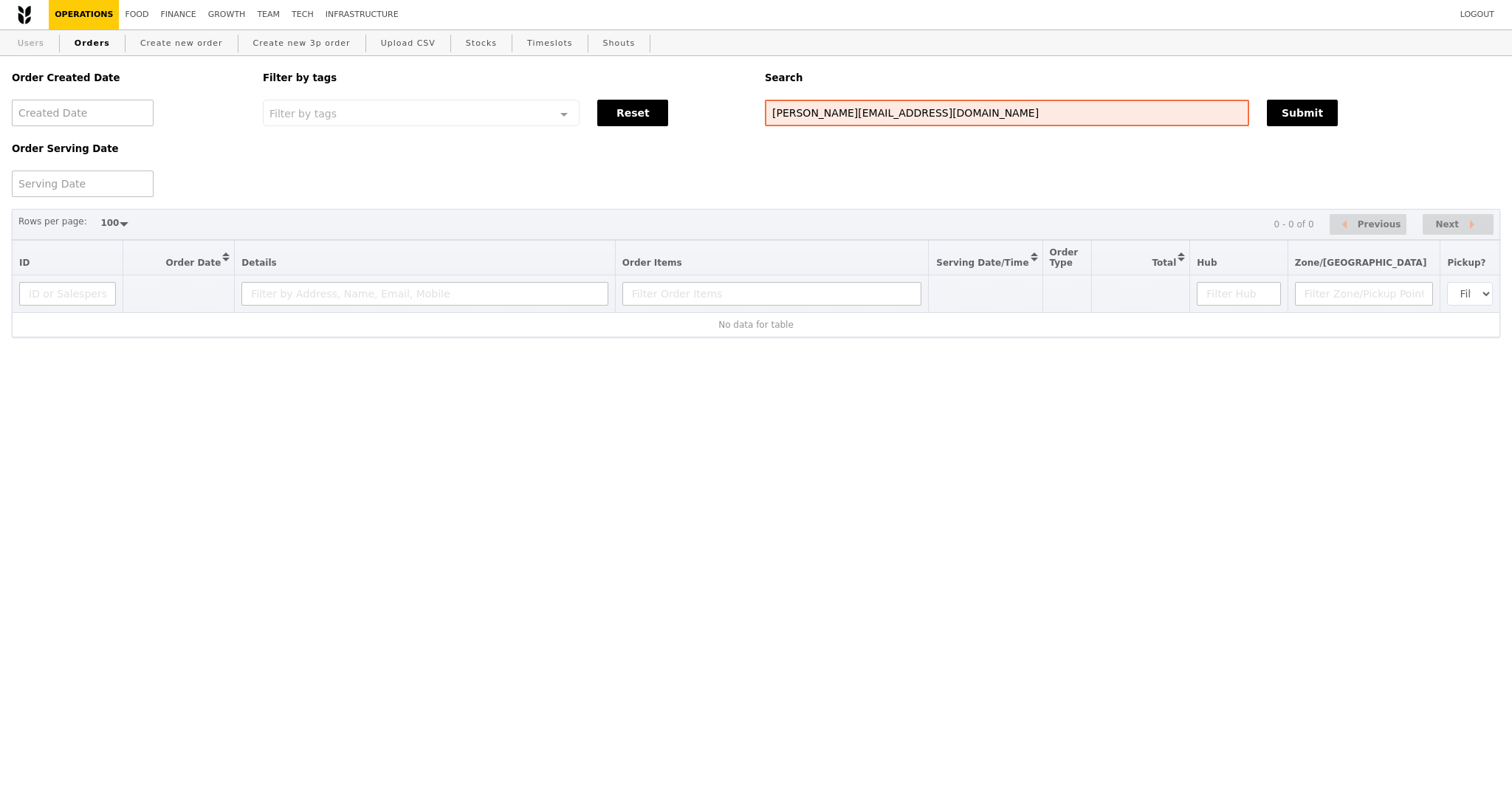
click at [31, 44] on link "Users" at bounding box center [31, 43] width 38 height 26
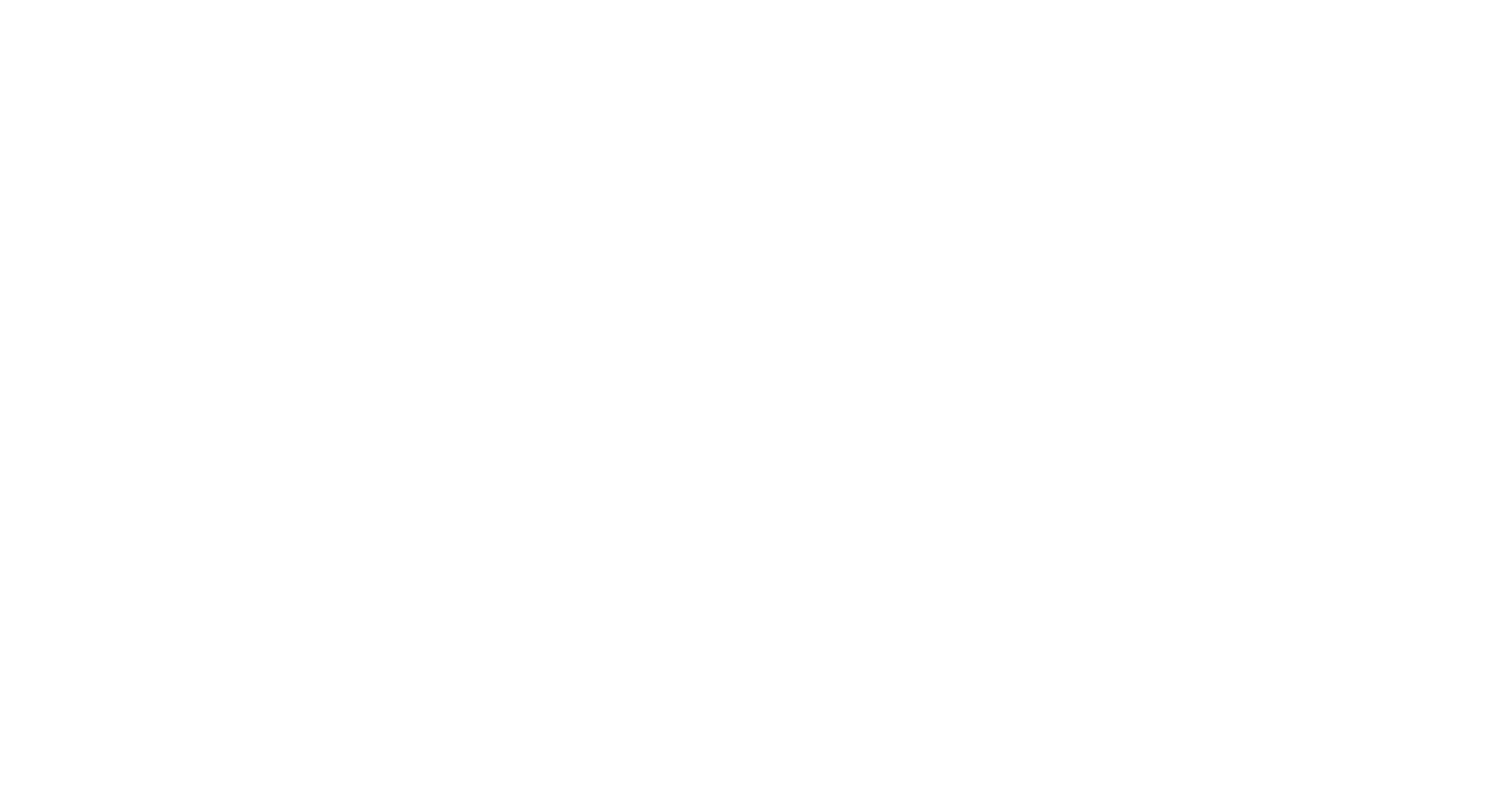
select select "100"
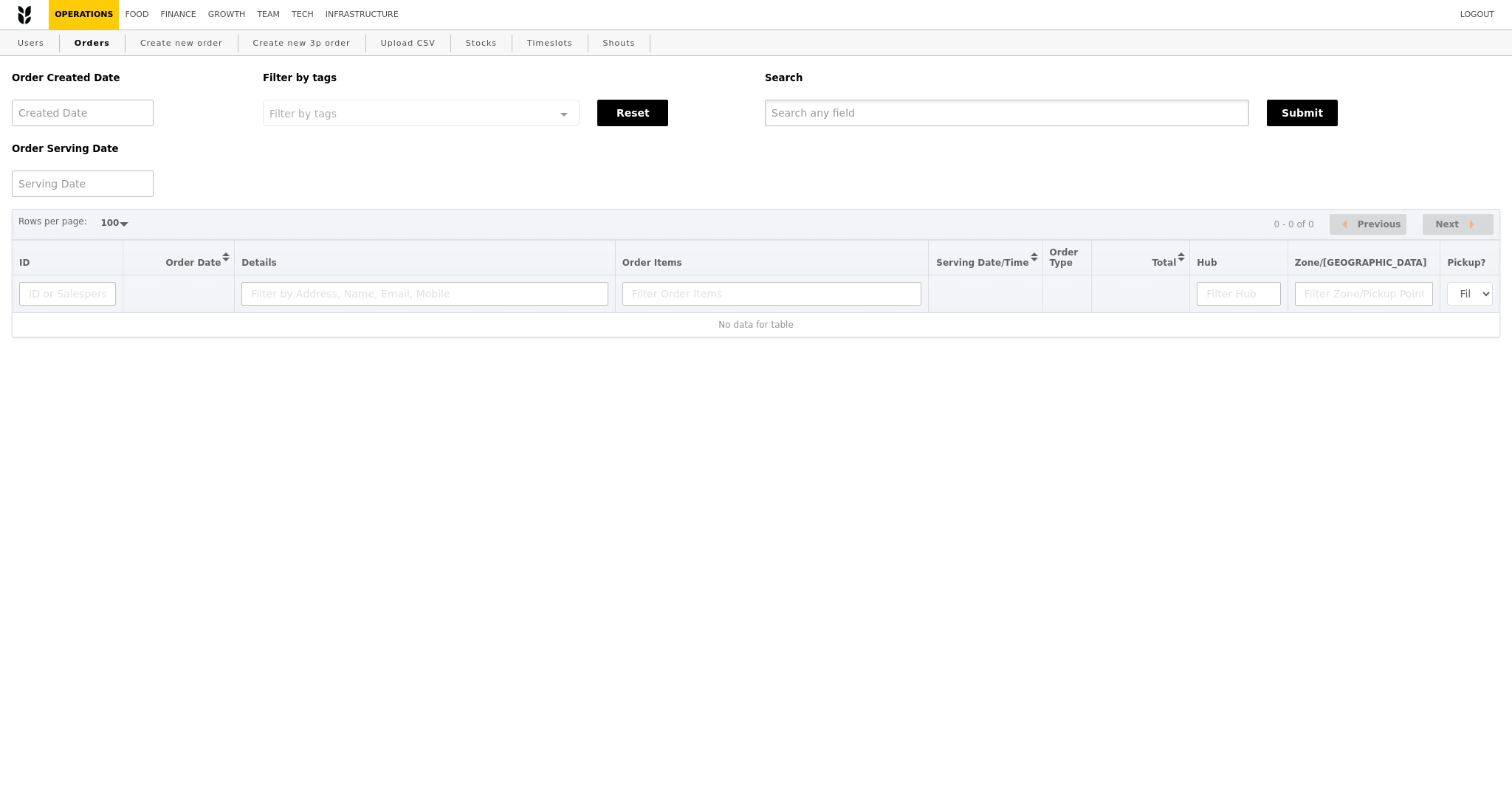
click at [1004, 117] on input "text" at bounding box center [1007, 112] width 485 height 26
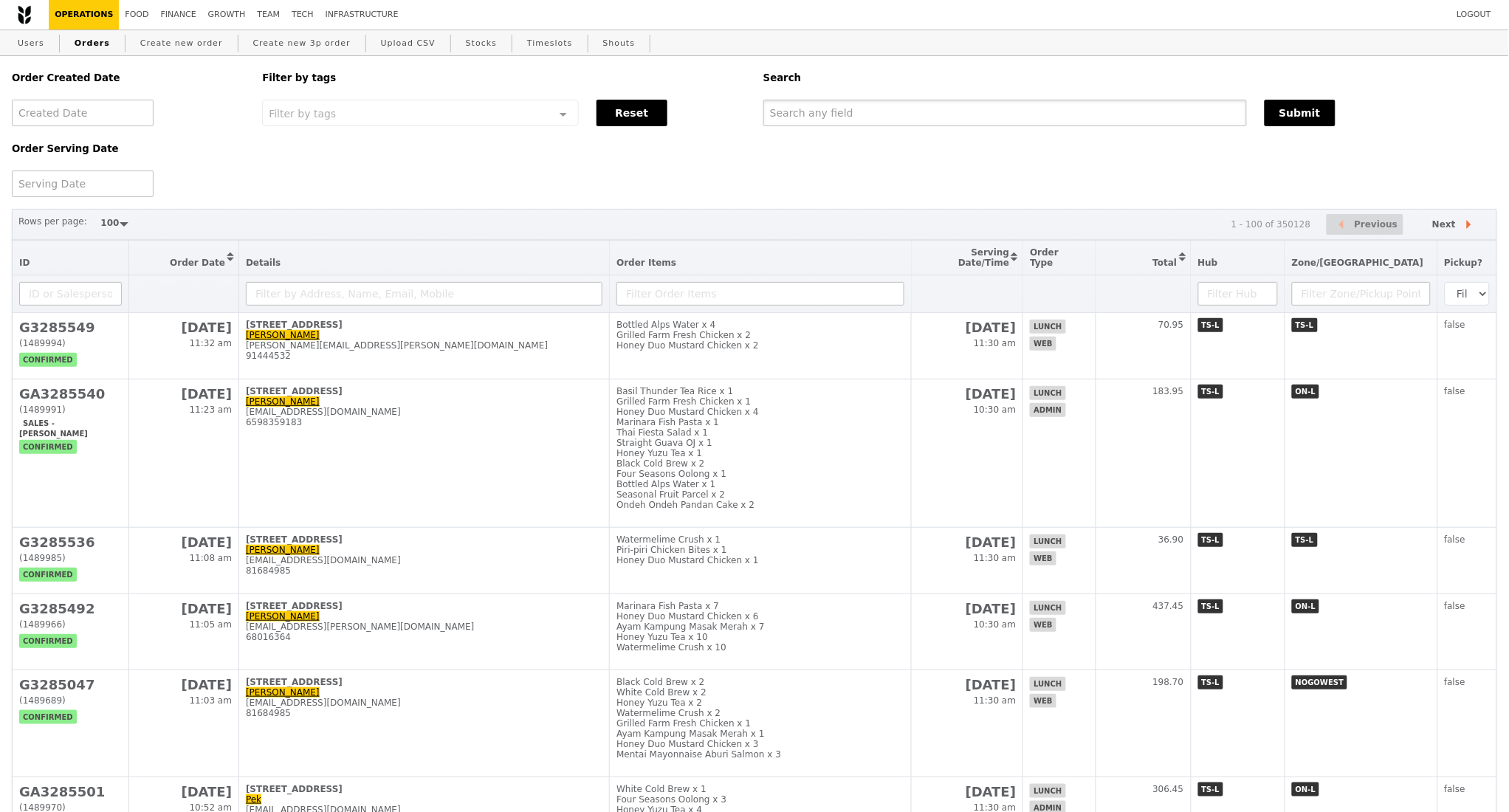
paste input "G3285331"
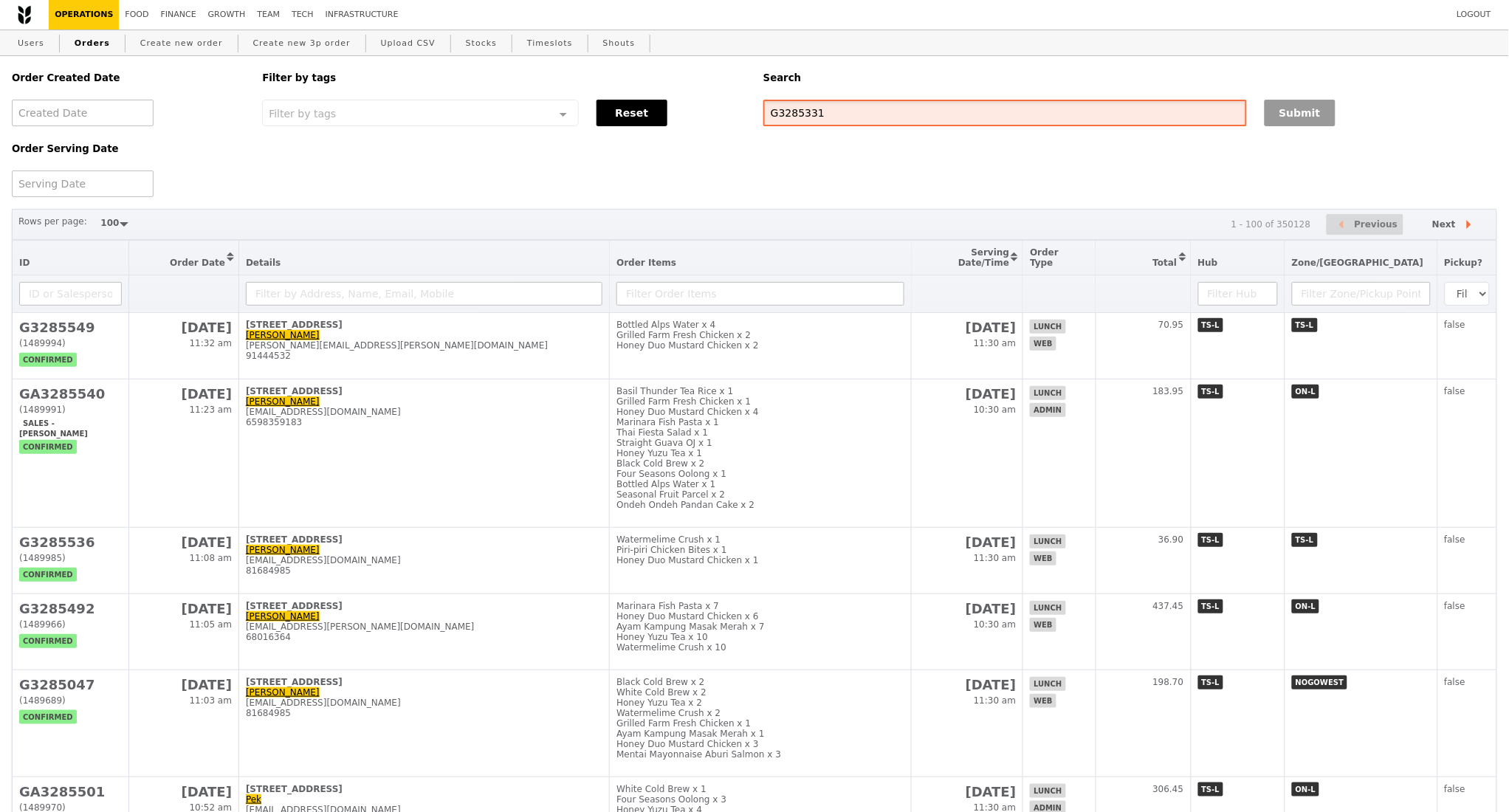
type input "G3285331"
click at [1291, 121] on button "Submit" at bounding box center [1299, 112] width 70 height 26
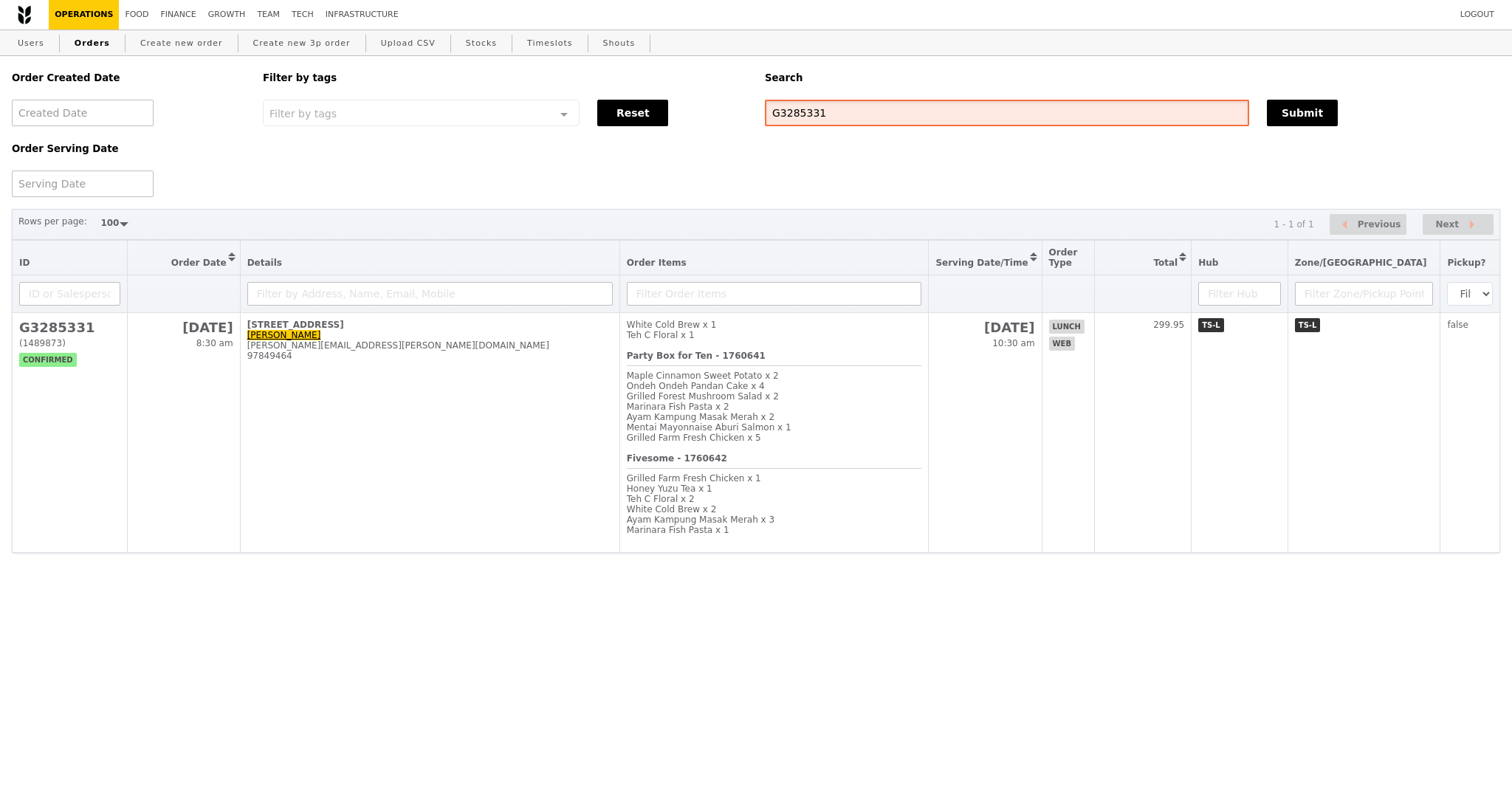
click at [790, 109] on input "G3285331" at bounding box center [1007, 112] width 485 height 26
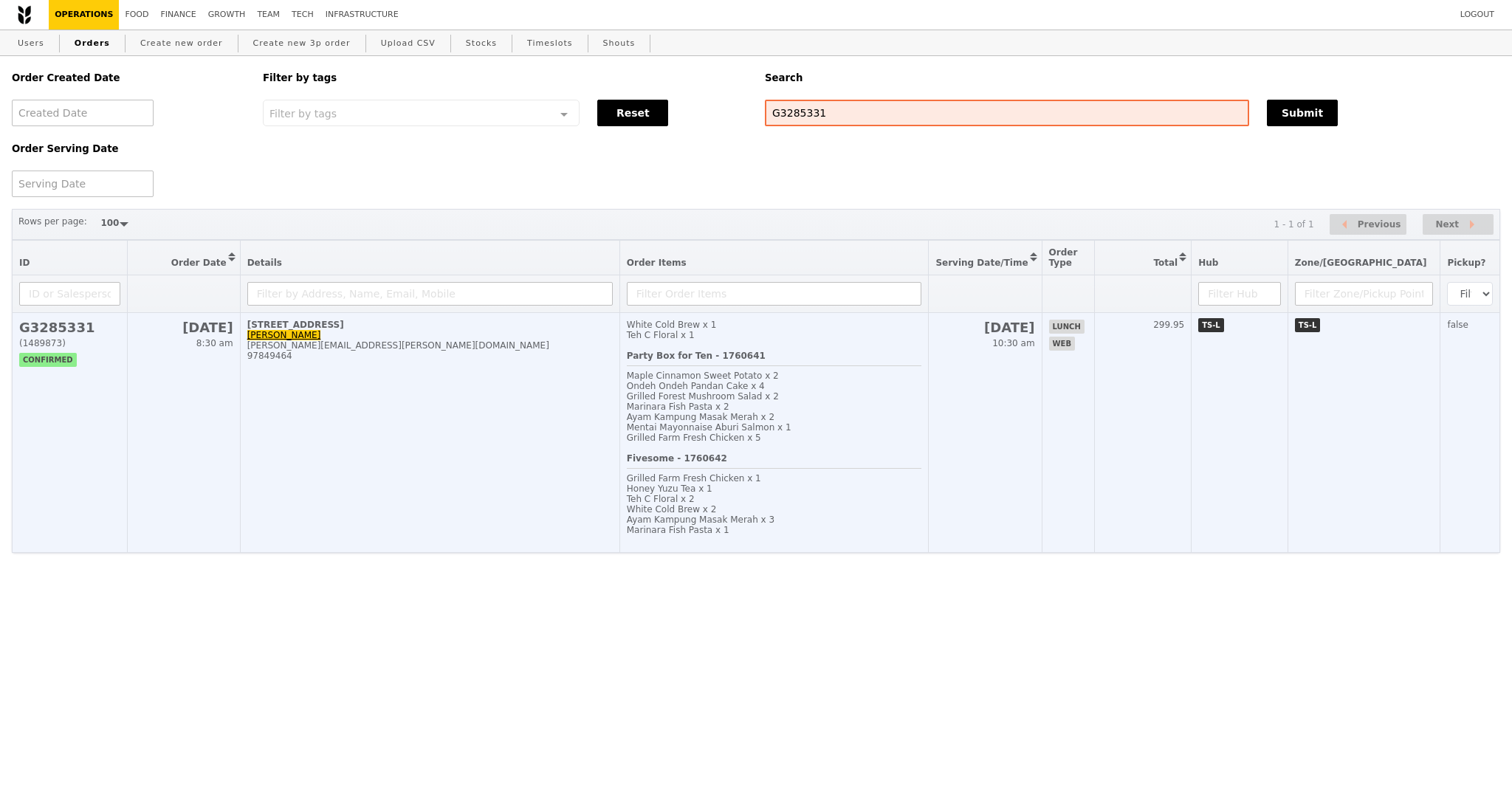
click at [544, 479] on td "[STREET_ADDRESS][PERSON_NAME] [PERSON_NAME][EMAIL_ADDRESS][PERSON_NAME][DOMAIN_…" at bounding box center [430, 433] width 379 height 240
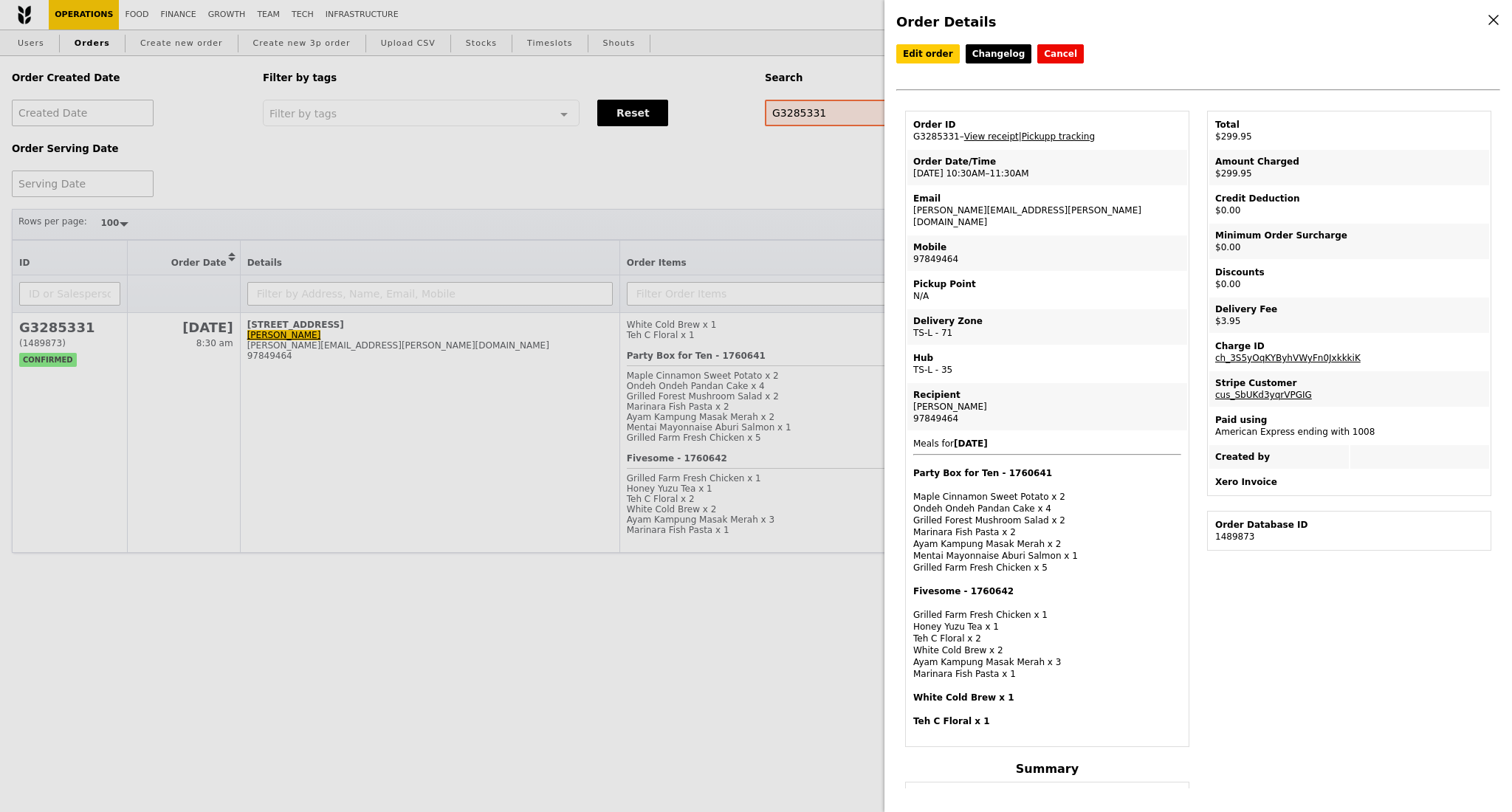
drag, startPoint x: 915, startPoint y: 176, endPoint x: 1014, endPoint y: 176, distance: 99.0
click at [1013, 176] on td "Order Date/Time [DATE] 10:30AM–11:30AM" at bounding box center [1048, 168] width 280 height 36
click at [1024, 176] on td "Order Date/Time [DATE] 10:30AM–11:30AM" at bounding box center [1048, 168] width 280 height 36
drag, startPoint x: 999, startPoint y: 176, endPoint x: 913, endPoint y: 182, distance: 86.2
click at [913, 182] on td "Order Date/Time [DATE] 10:30AM–11:30AM" at bounding box center [1048, 168] width 280 height 36
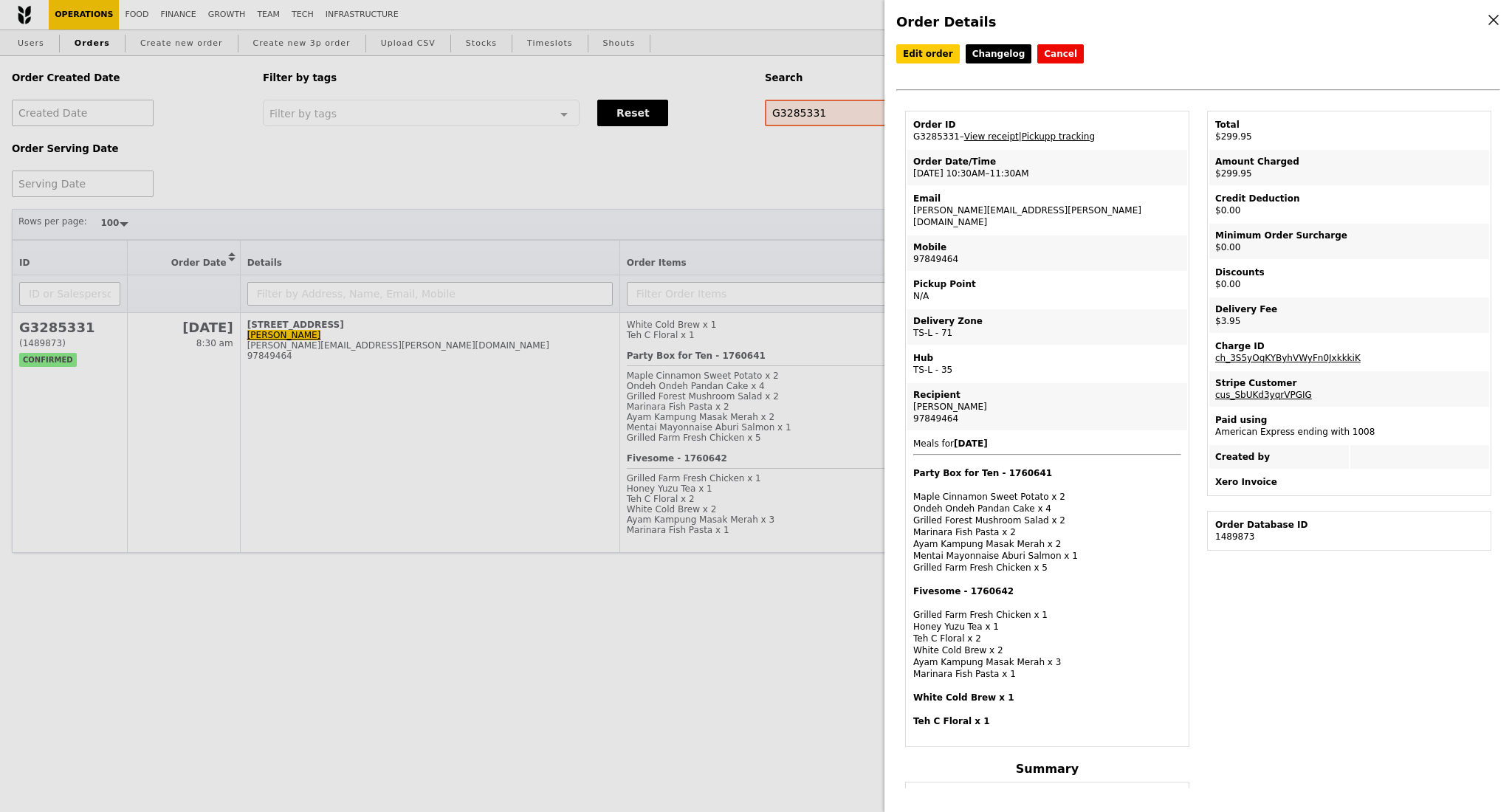
copy td "[DATE] 10:30AM–11:30AM"
